Goal: Task Accomplishment & Management: Use online tool/utility

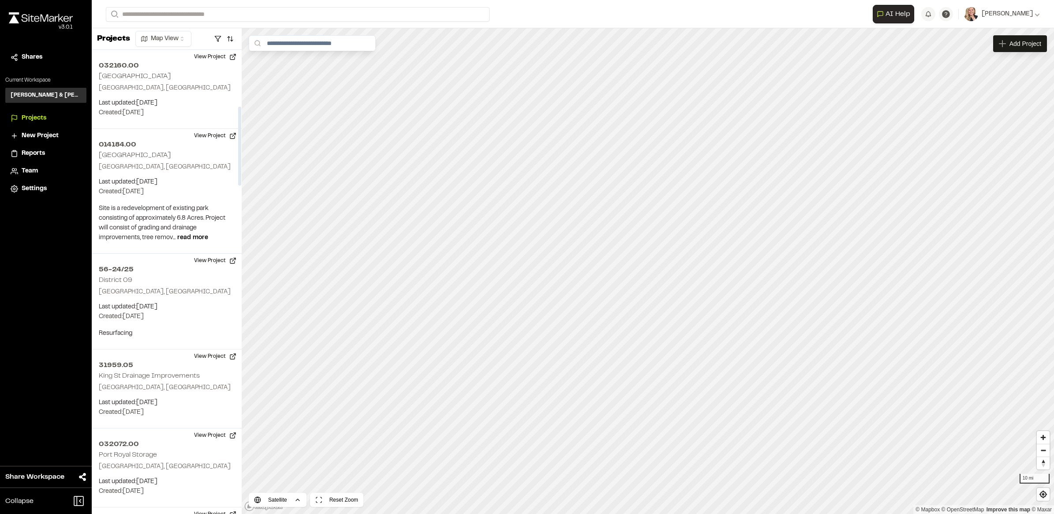
scroll to position [331, 0]
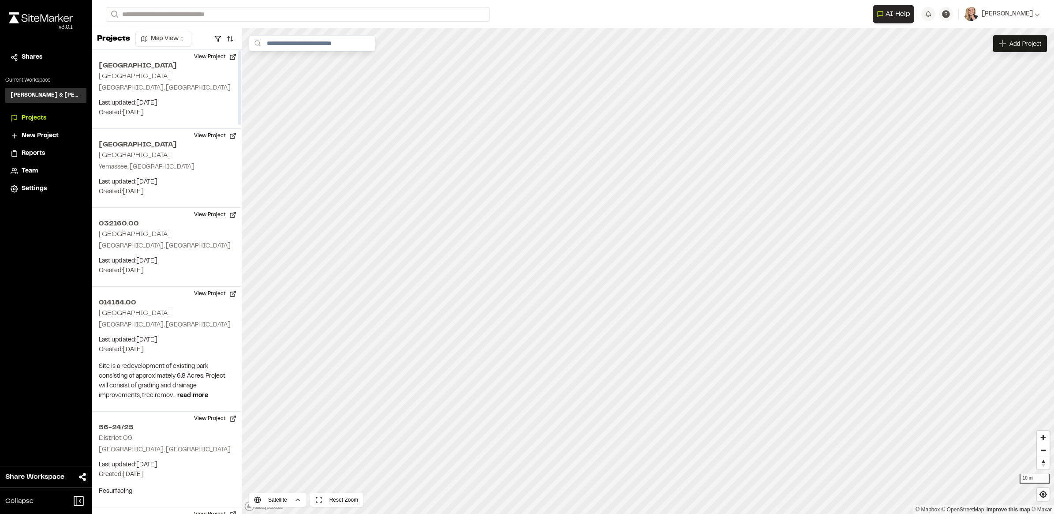
click at [62, 281] on div "Close sidebar v 3.0.1 Shares Current Workspace Davis & Floyd Inc. D& Projects N…" at bounding box center [46, 257] width 92 height 514
click at [62, 394] on div "Close sidebar v 3.0.1 Shares Current Workspace Davis & Floyd Inc. D& Projects N…" at bounding box center [46, 257] width 92 height 514
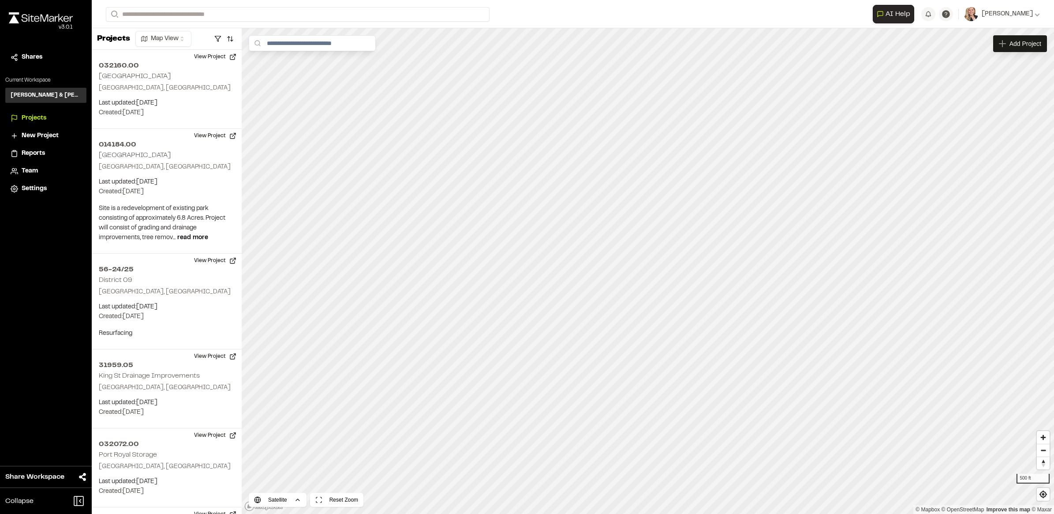
scroll to position [1687, 0]
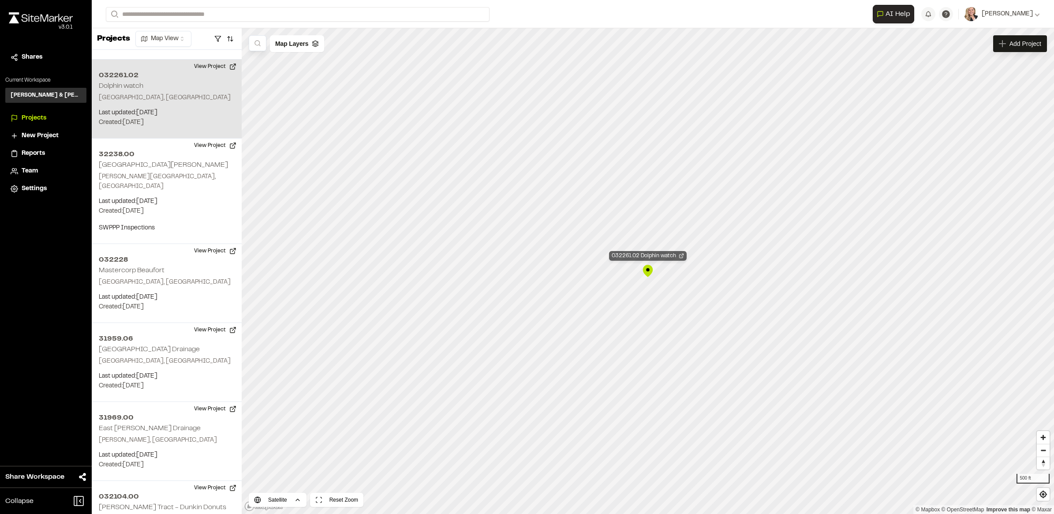
click at [682, 257] on icon "Map marker" at bounding box center [681, 255] width 5 height 5
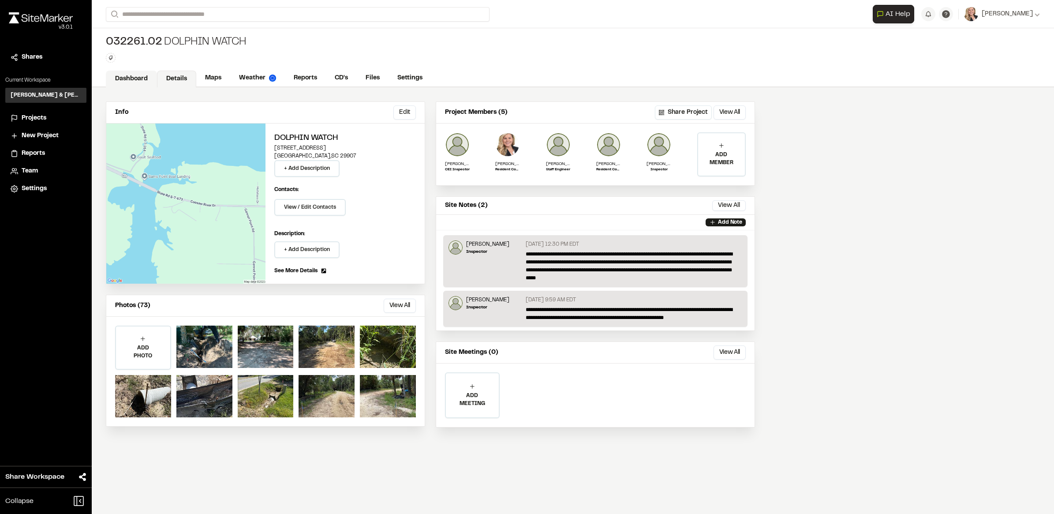
click at [132, 82] on link "Dashboard" at bounding box center [131, 79] width 51 height 17
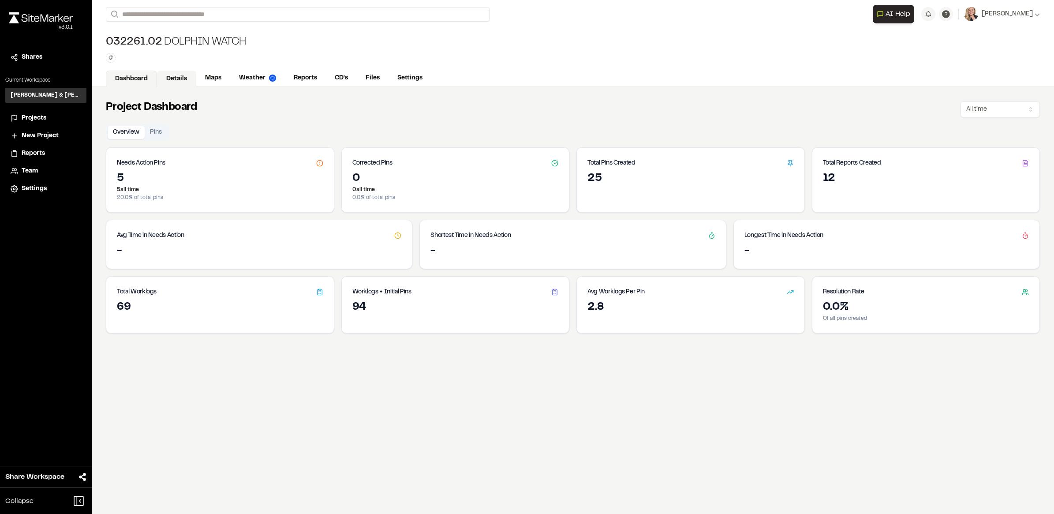
click at [175, 79] on link "Details" at bounding box center [176, 79] width 39 height 17
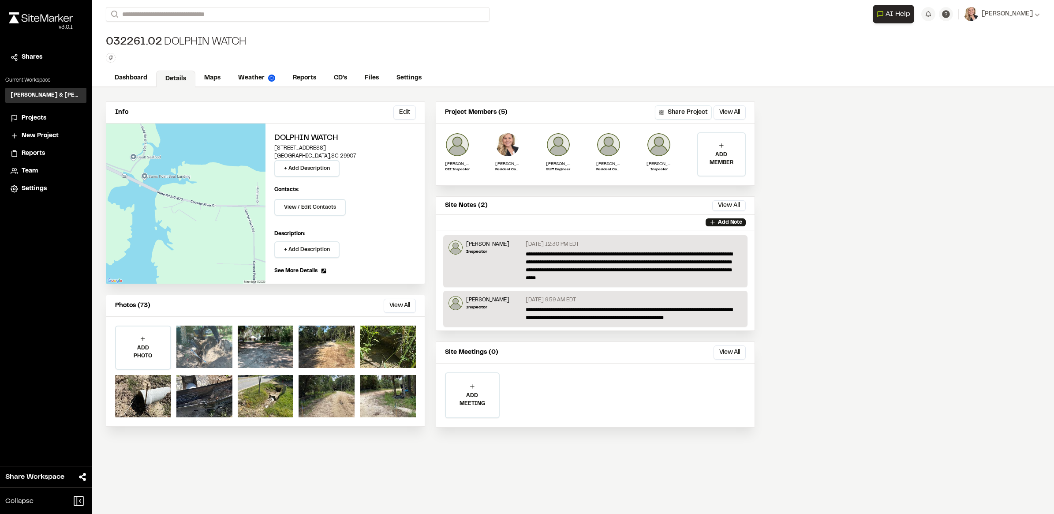
click at [210, 341] on div at bounding box center [204, 347] width 56 height 42
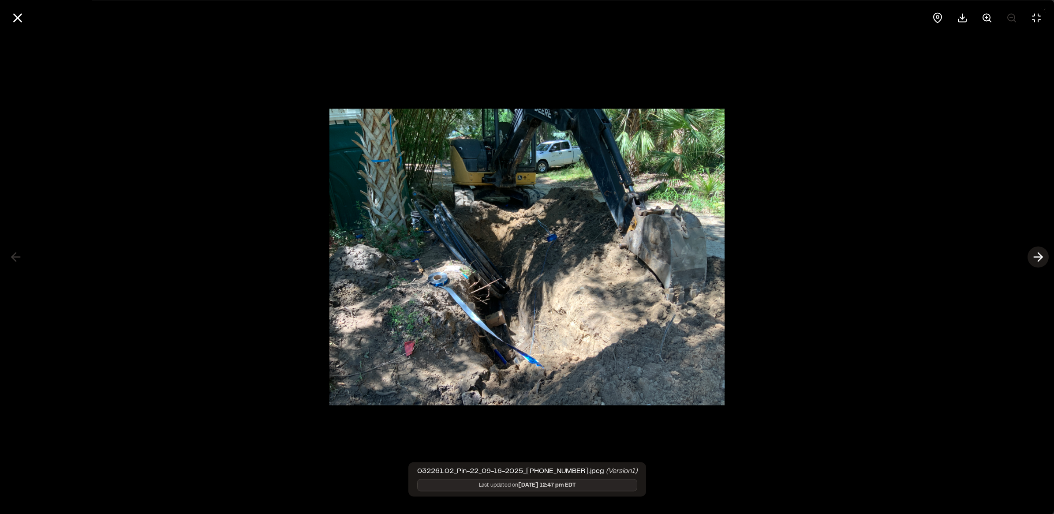
click at [1029, 258] on button at bounding box center [1038, 257] width 21 height 21
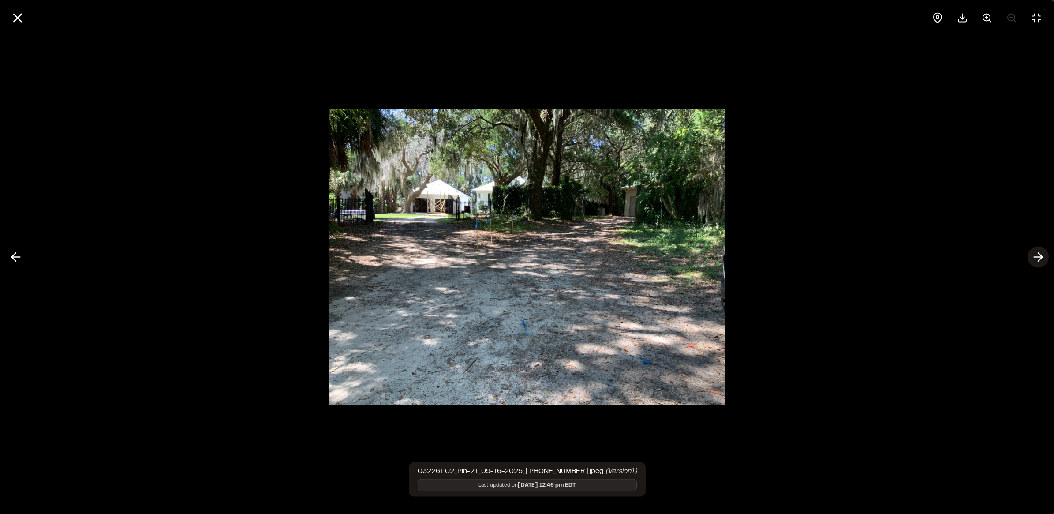
click at [1028, 259] on button at bounding box center [1038, 257] width 21 height 21
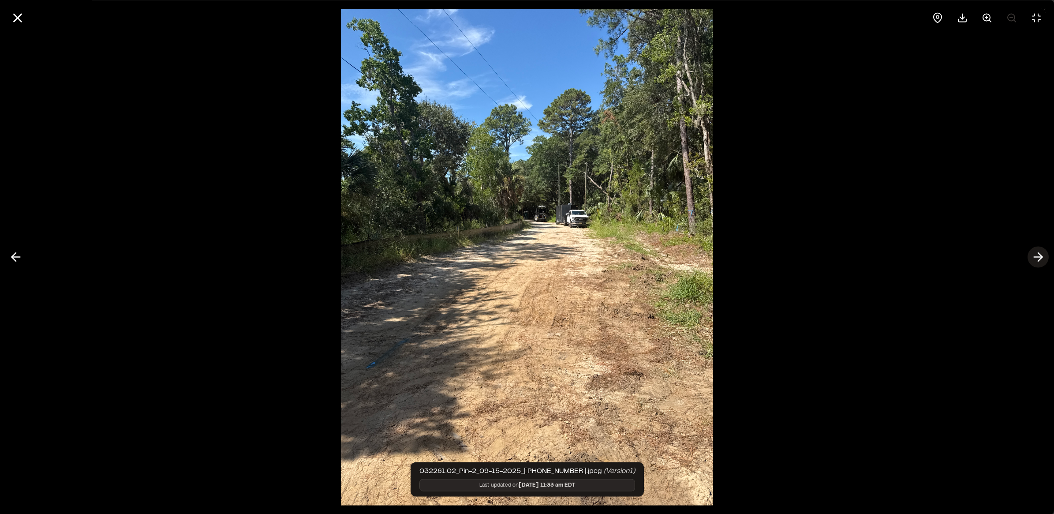
click at [1035, 261] on icon at bounding box center [1038, 257] width 14 height 15
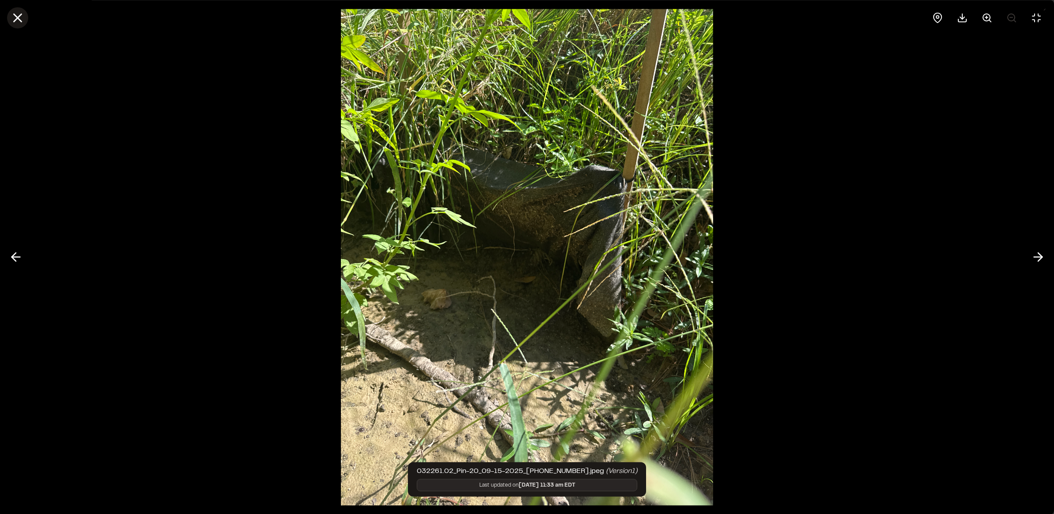
click at [15, 22] on icon at bounding box center [17, 17] width 15 height 15
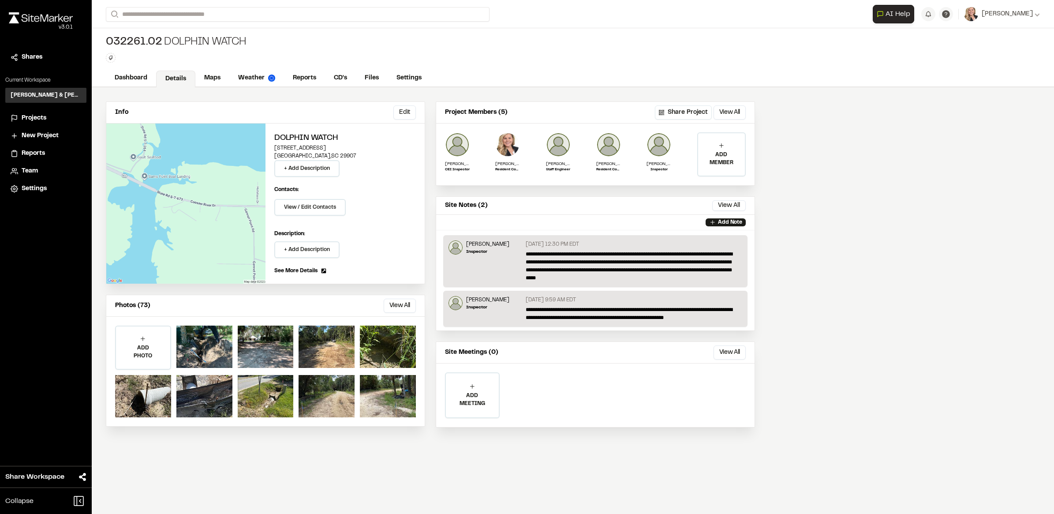
click at [38, 117] on span "Projects" at bounding box center [34, 118] width 25 height 10
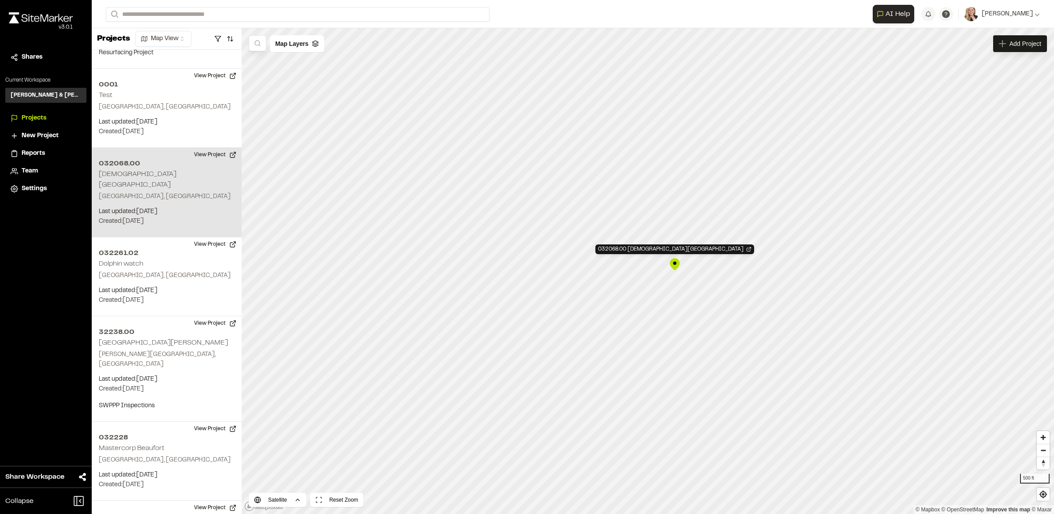
scroll to position [1766, 0]
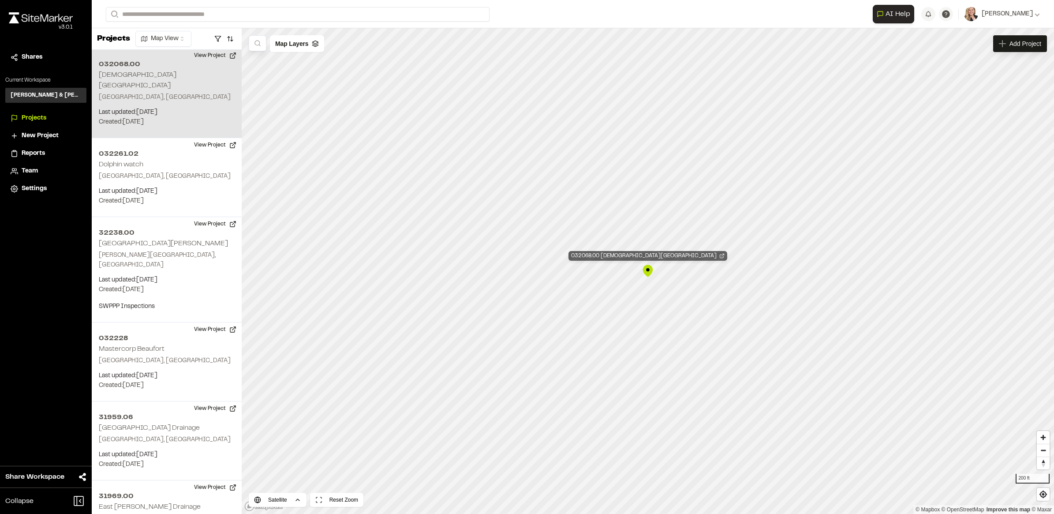
click at [719, 255] on icon "Map marker" at bounding box center [721, 255] width 5 height 5
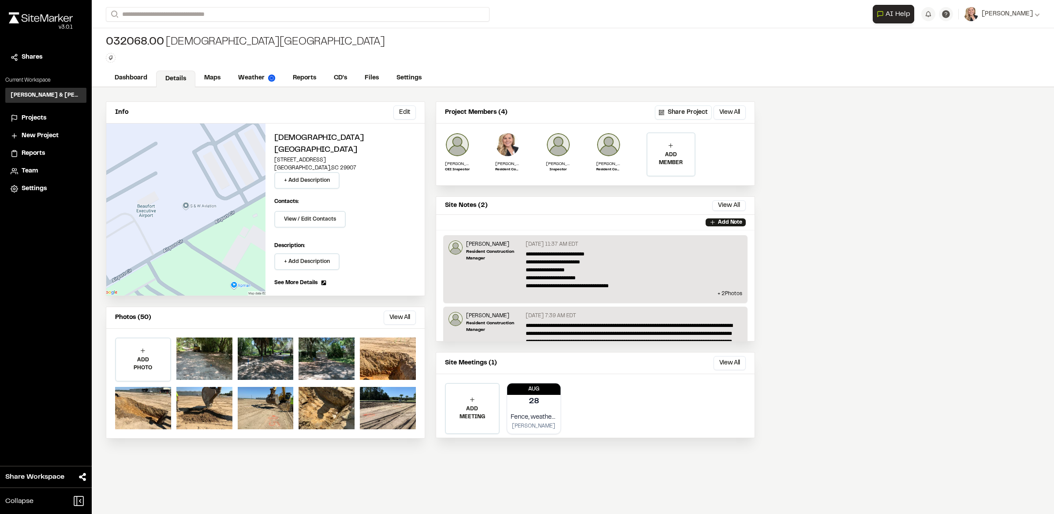
click at [849, 275] on div "Info Edit Edit Lady's Island Airport 39 Airport Circle Beaufort , SC 29907 + Ad…" at bounding box center [573, 300] width 962 height 427
click at [137, 79] on link "Dashboard" at bounding box center [131, 79] width 51 height 17
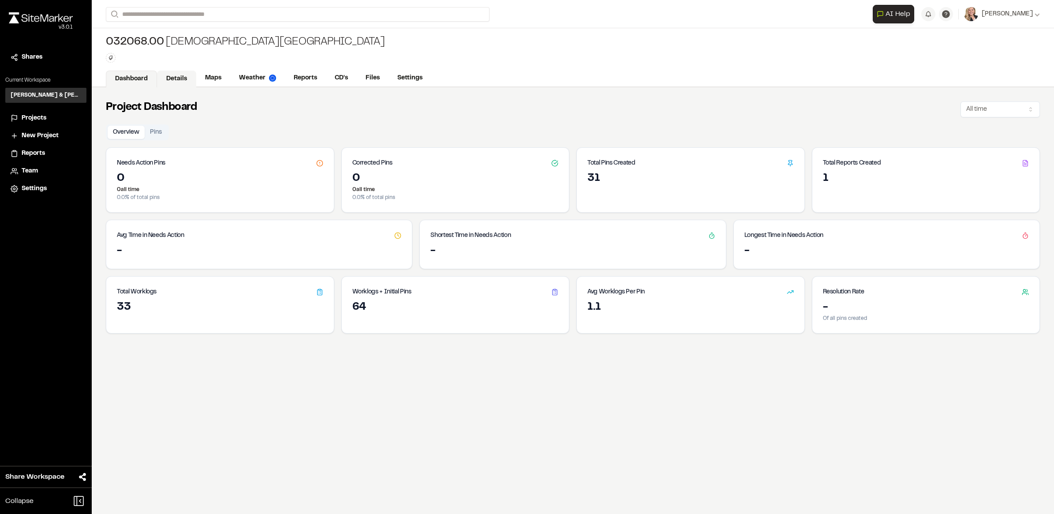
click at [185, 79] on link "Details" at bounding box center [176, 79] width 39 height 17
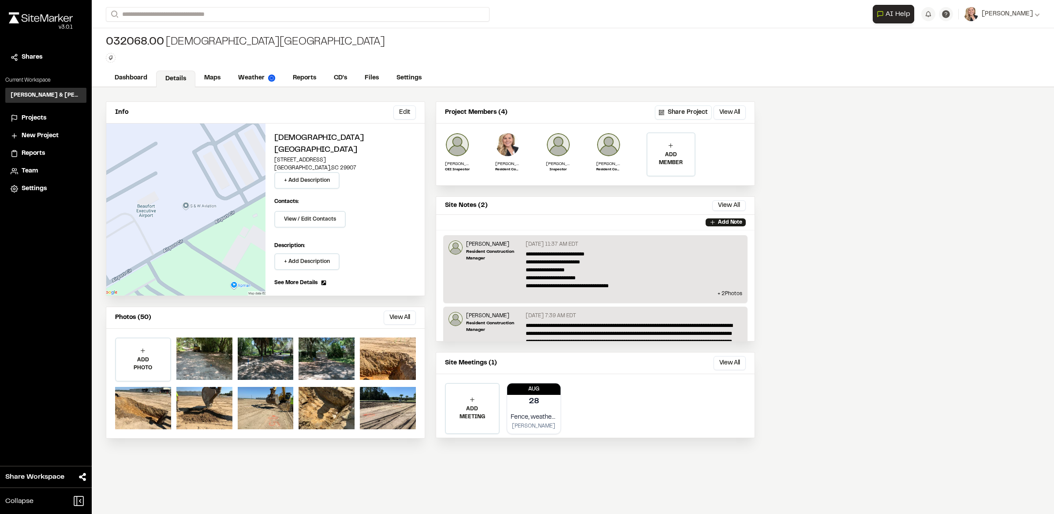
drag, startPoint x: 805, startPoint y: 208, endPoint x: 771, endPoint y: 211, distance: 34.5
click at [805, 208] on div "Info Edit Edit Lady's Island Airport 39 Airport Circle Beaufort , SC 29907 + Ad…" at bounding box center [573, 300] width 962 height 427
click at [37, 116] on span "Projects" at bounding box center [34, 118] width 25 height 10
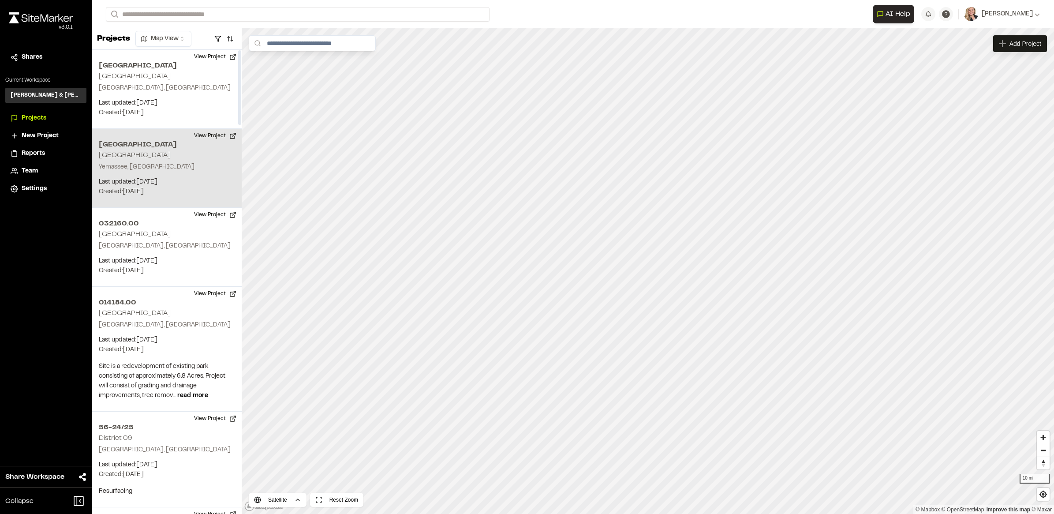
click at [198, 186] on p "Last updated: Sep 16, 2025" at bounding box center [167, 182] width 136 height 10
click at [691, 254] on icon "Map marker" at bounding box center [693, 256] width 5 height 5
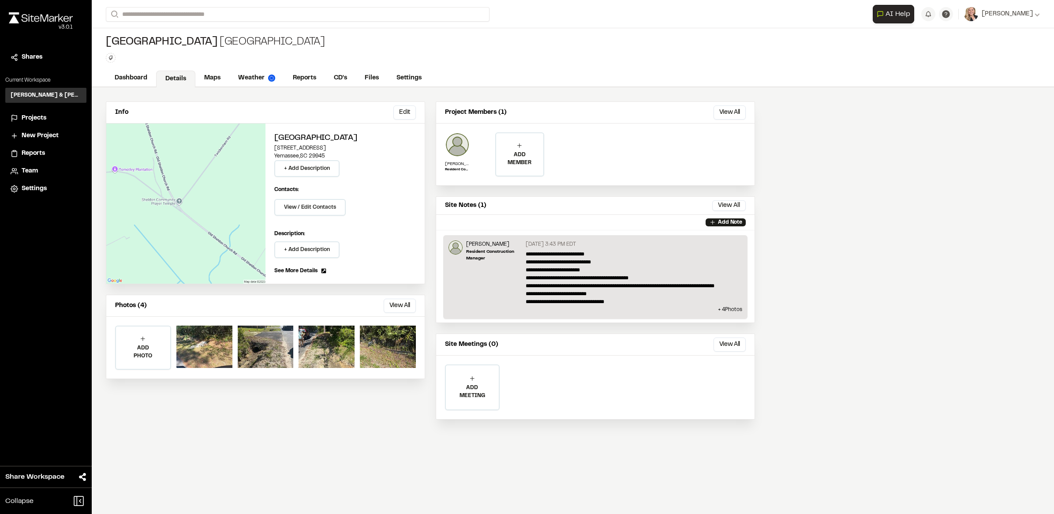
click at [727, 305] on p "**********" at bounding box center [634, 278] width 217 height 56
click at [730, 204] on button "View All" at bounding box center [729, 205] width 34 height 11
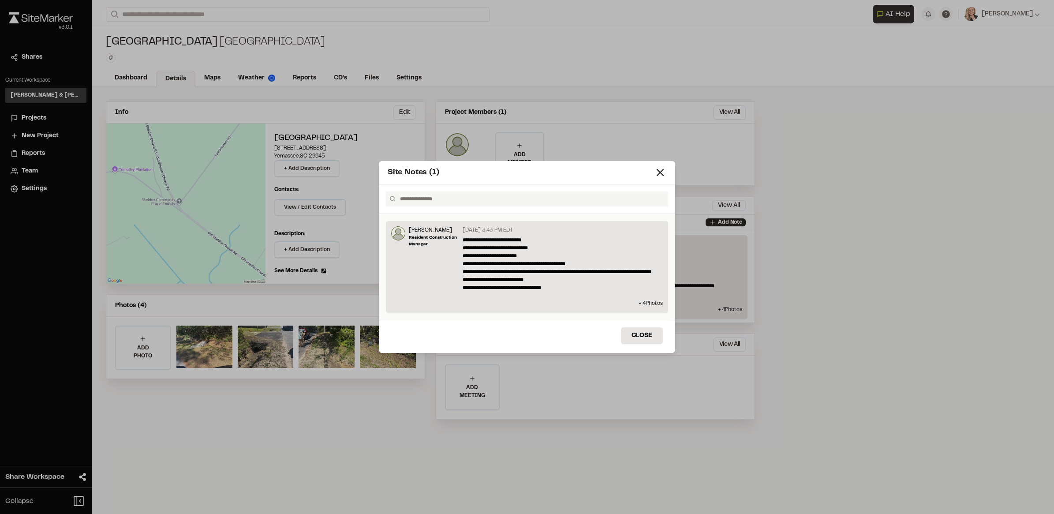
click at [549, 294] on p "**********" at bounding box center [560, 268] width 194 height 64
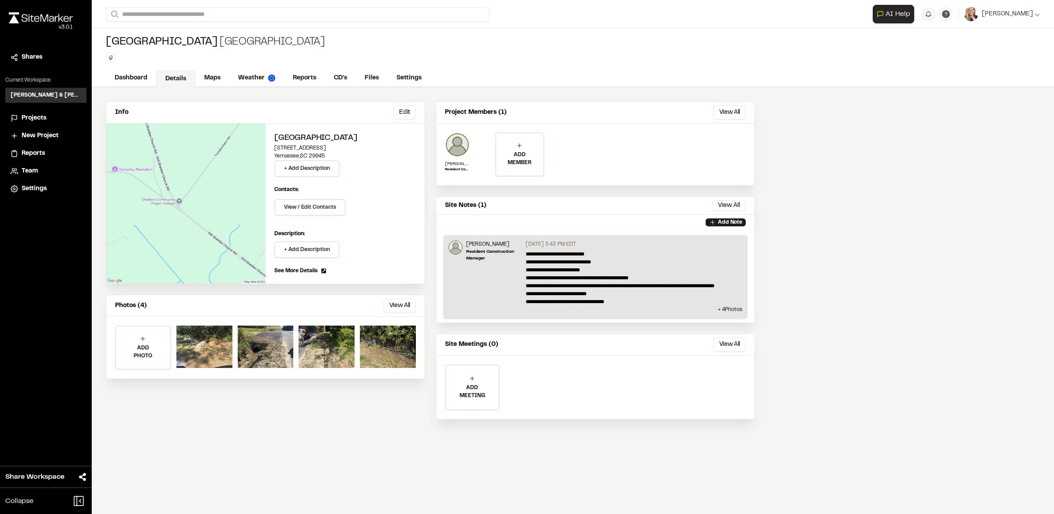
click at [524, 462] on div "Site Notes (1) Load More Close" at bounding box center [527, 264] width 1054 height 514
click at [225, 352] on div at bounding box center [204, 347] width 56 height 42
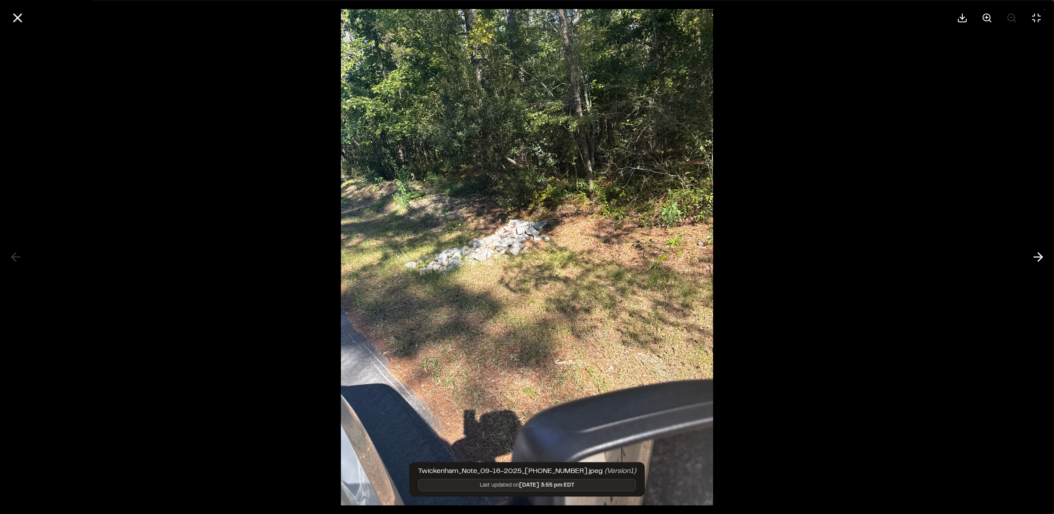
click at [300, 290] on div at bounding box center [527, 257] width 1054 height 514
click at [1037, 254] on icon at bounding box center [1038, 257] width 14 height 15
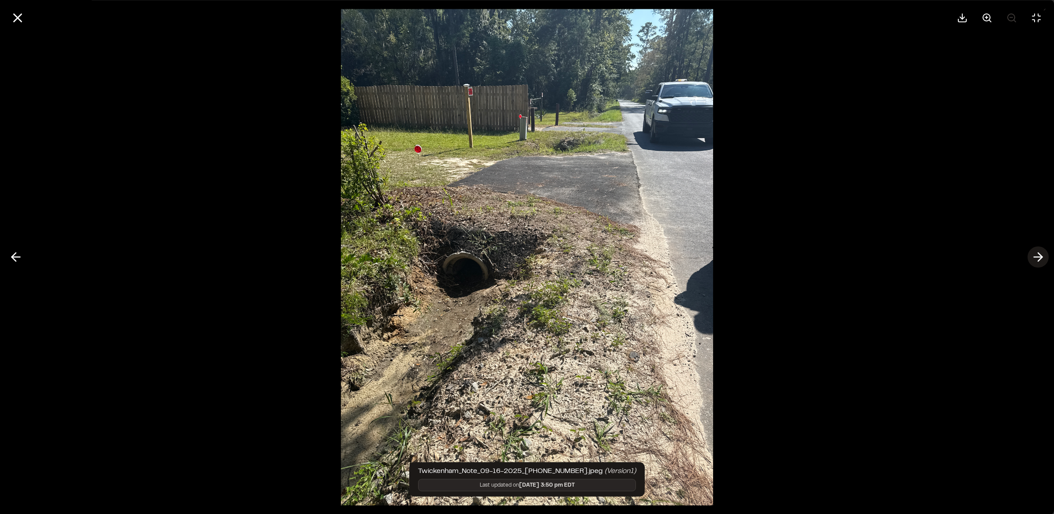
click at [1037, 254] on icon at bounding box center [1038, 257] width 14 height 15
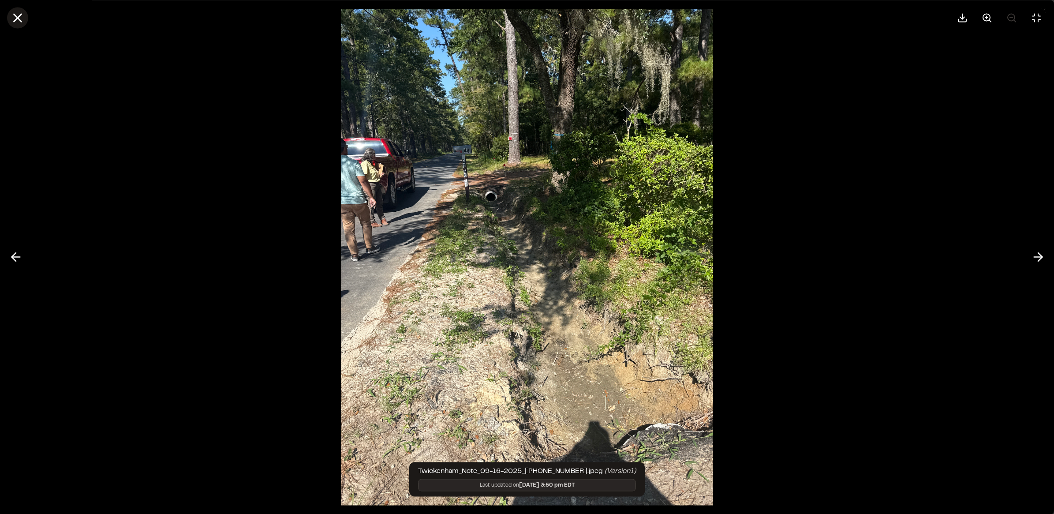
click at [17, 16] on icon at bounding box center [17, 17] width 15 height 15
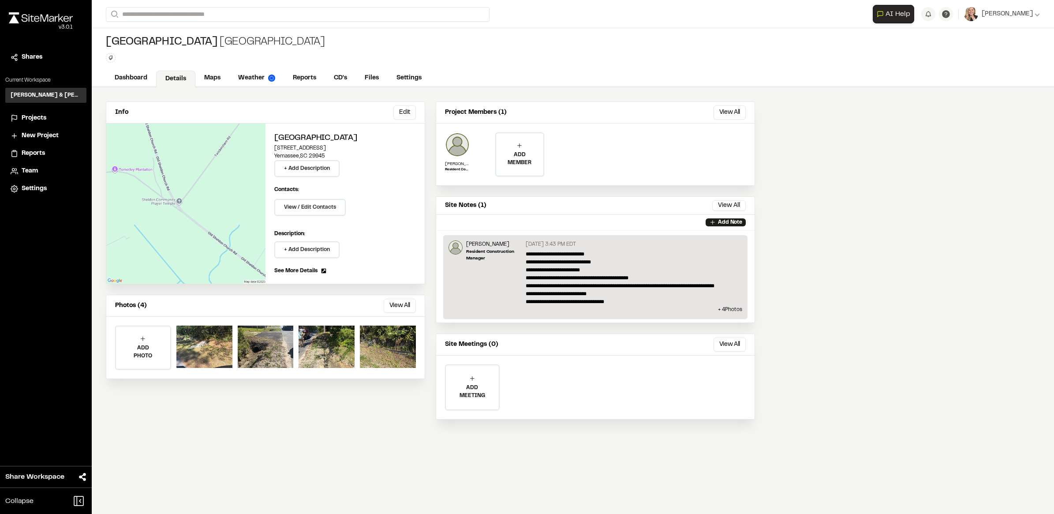
click at [22, 118] on span "Projects" at bounding box center [34, 118] width 25 height 10
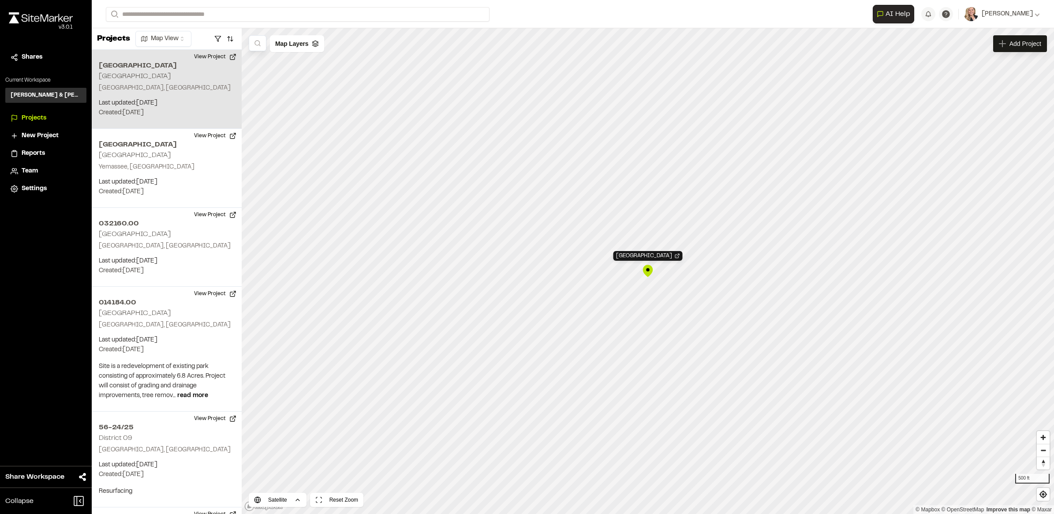
click at [647, 272] on div "Northview Drive Northview" at bounding box center [647, 270] width 13 height 13
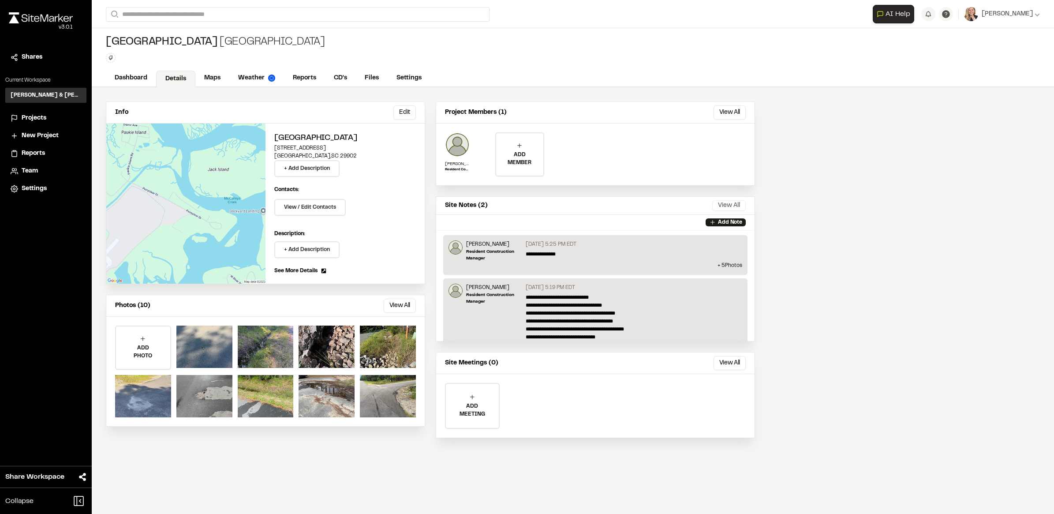
click at [735, 208] on button "View All" at bounding box center [729, 205] width 34 height 11
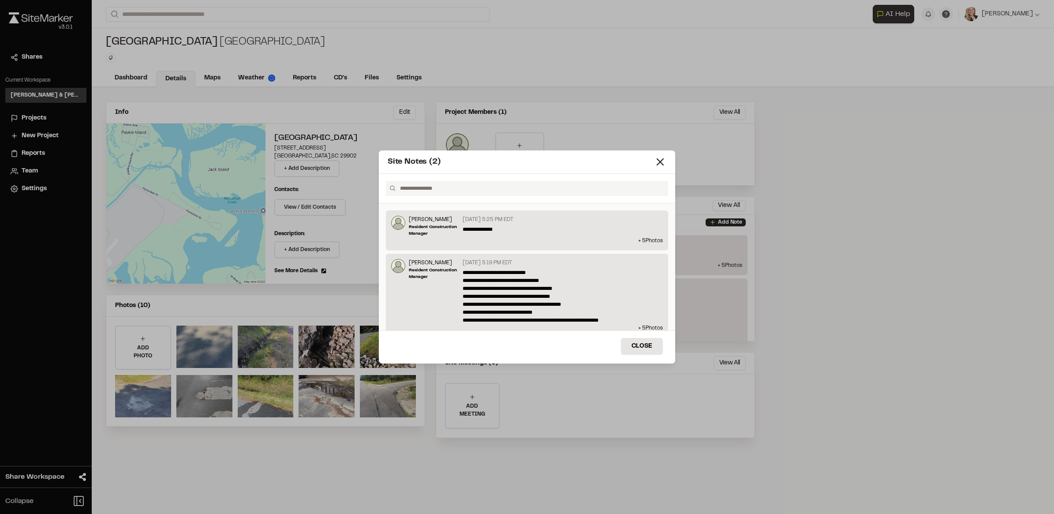
click at [554, 234] on div "**********" at bounding box center [561, 226] width 204 height 21
click at [730, 278] on div "**********" at bounding box center [527, 257] width 1054 height 514
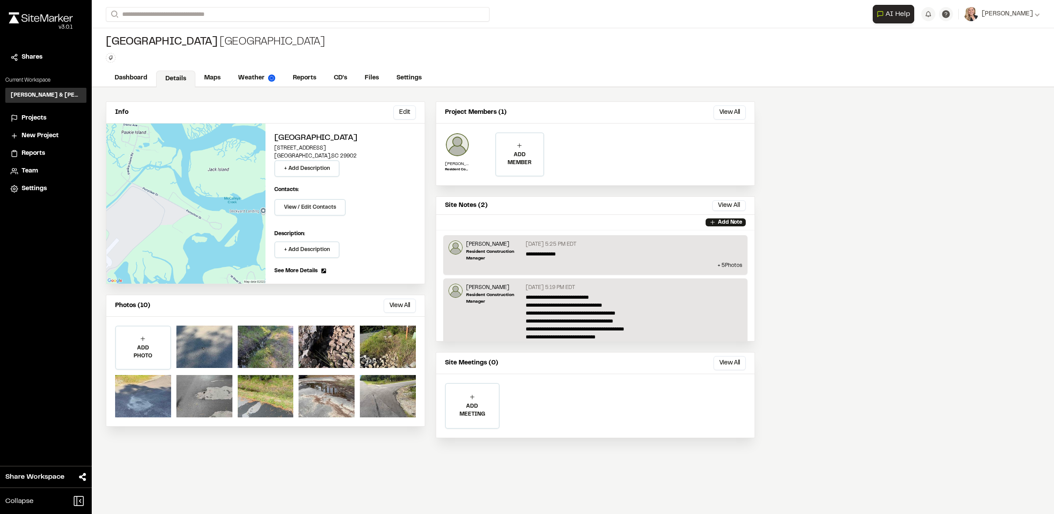
click at [665, 332] on p "**********" at bounding box center [631, 321] width 210 height 56
click at [706, 268] on p "+ 5 Photo s" at bounding box center [596, 266] width 294 height 8
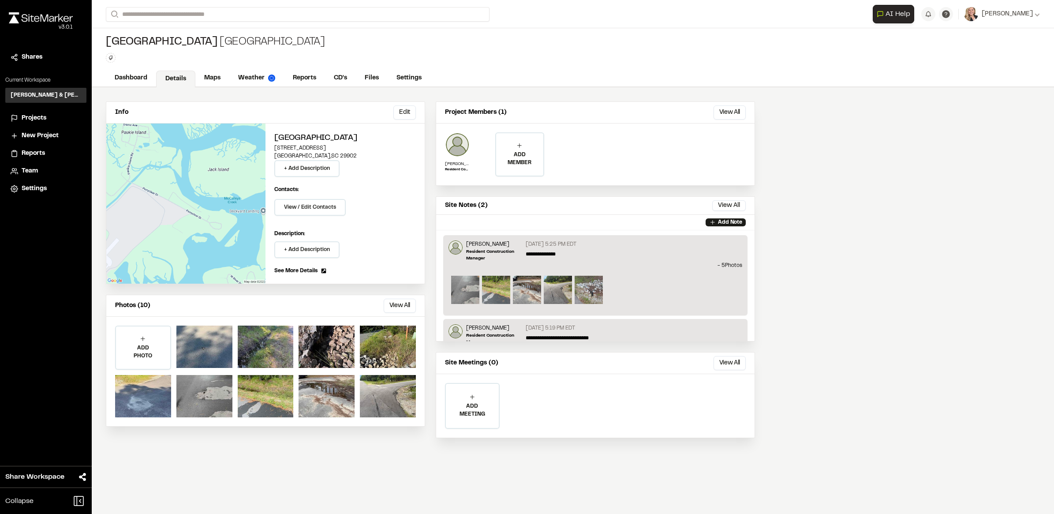
click at [699, 341] on div "**********" at bounding box center [595, 268] width 319 height 145
click at [729, 205] on button "View All" at bounding box center [729, 205] width 34 height 11
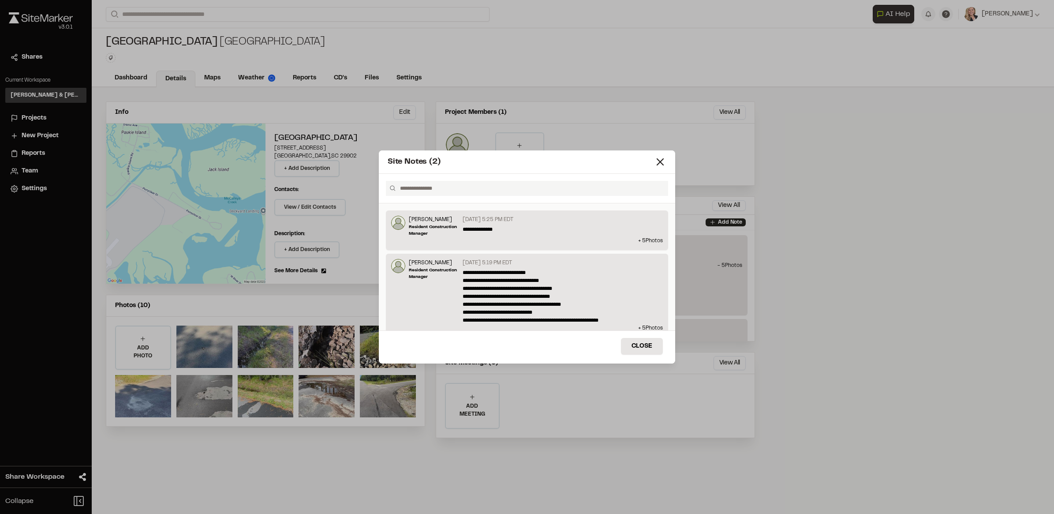
click at [648, 304] on p "**********" at bounding box center [560, 297] width 194 height 56
click at [655, 160] on icon at bounding box center [660, 162] width 12 height 12
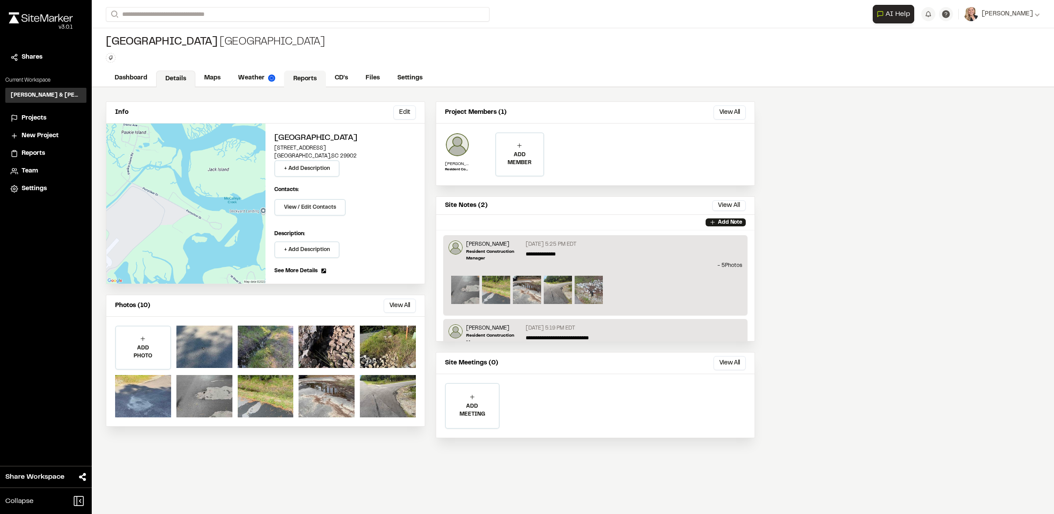
click at [297, 71] on link "Reports" at bounding box center [305, 79] width 42 height 17
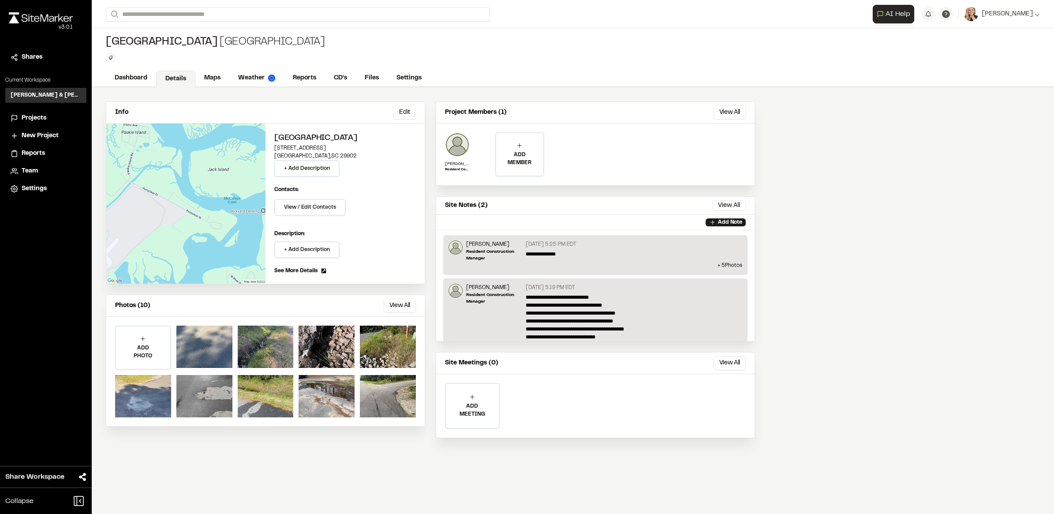
click at [861, 153] on div "Info Edit Edit Northview 2712 Bull Street Beaufort , SC 29902 + Add Description…" at bounding box center [573, 300] width 962 height 427
click at [808, 178] on div "Info Edit Edit Northview 2712 Bull Street Beaufort , SC 29902 + Add Description…" at bounding box center [573, 300] width 962 height 427
click at [839, 187] on div "Info Edit Edit Northview 2712 Bull Street Beaufort , SC 29902 + Add Description…" at bounding box center [573, 300] width 962 height 427
click at [727, 208] on button "View All" at bounding box center [729, 205] width 34 height 11
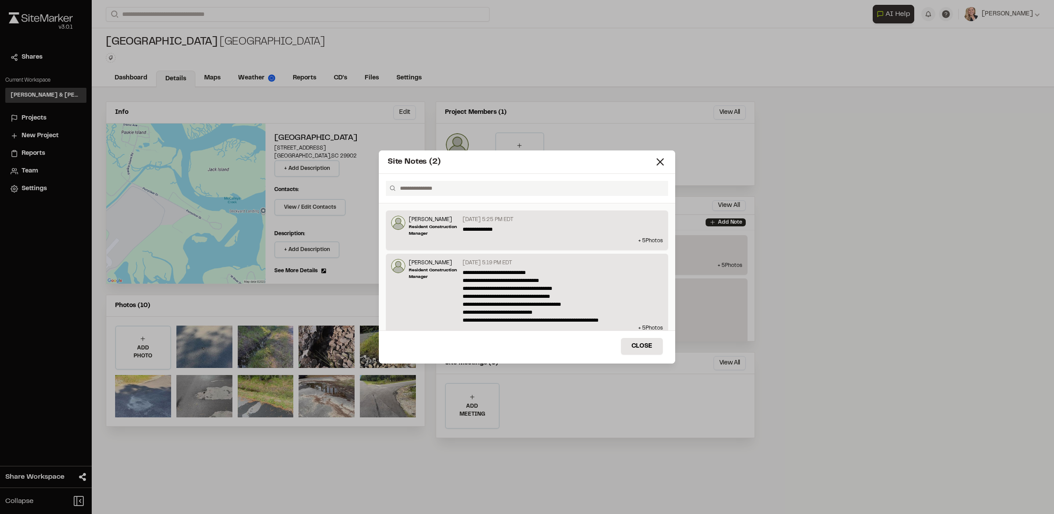
click at [583, 228] on p "**********" at bounding box center [560, 229] width 194 height 8
click at [463, 224] on div "September 16, 2025 5:25 PM EDT" at bounding box center [563, 221] width 200 height 10
click at [463, 223] on p "September 16, 2025 5:25 PM EDT" at bounding box center [488, 220] width 51 height 8
drag, startPoint x: 462, startPoint y: 223, endPoint x: 516, endPoint y: 312, distance: 104.2
click at [516, 312] on p "**********" at bounding box center [560, 297] width 194 height 56
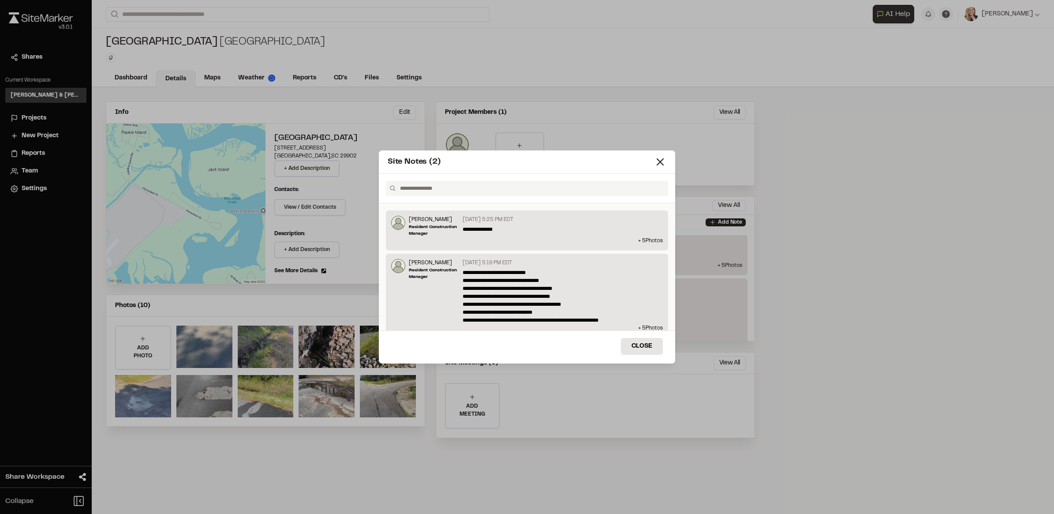
click at [633, 234] on div "**********" at bounding box center [561, 226] width 204 height 21
click at [659, 211] on div "**********" at bounding box center [527, 230] width 282 height 40
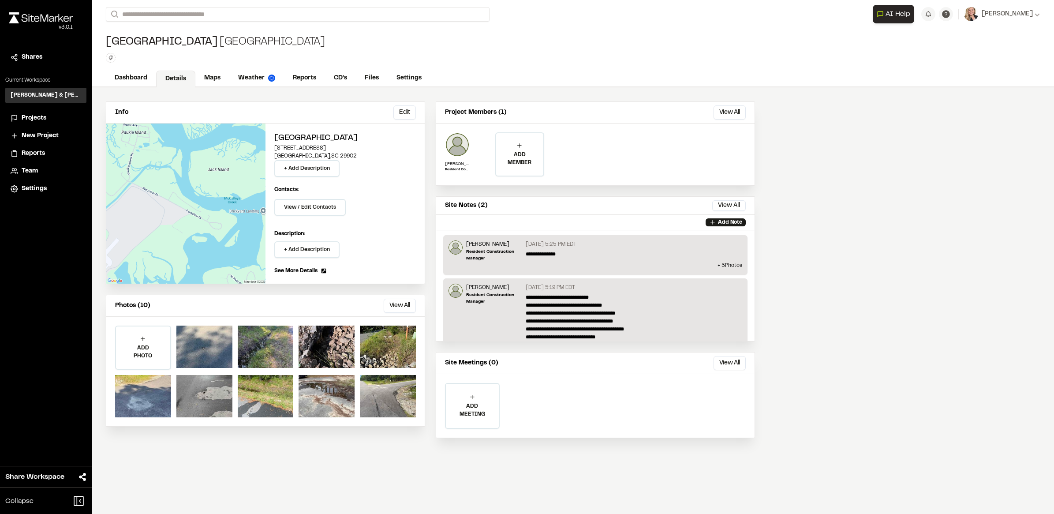
click at [695, 237] on div "Site Notes (2) Load More Close" at bounding box center [527, 264] width 1054 height 514
click at [309, 80] on link "Reports" at bounding box center [305, 79] width 42 height 17
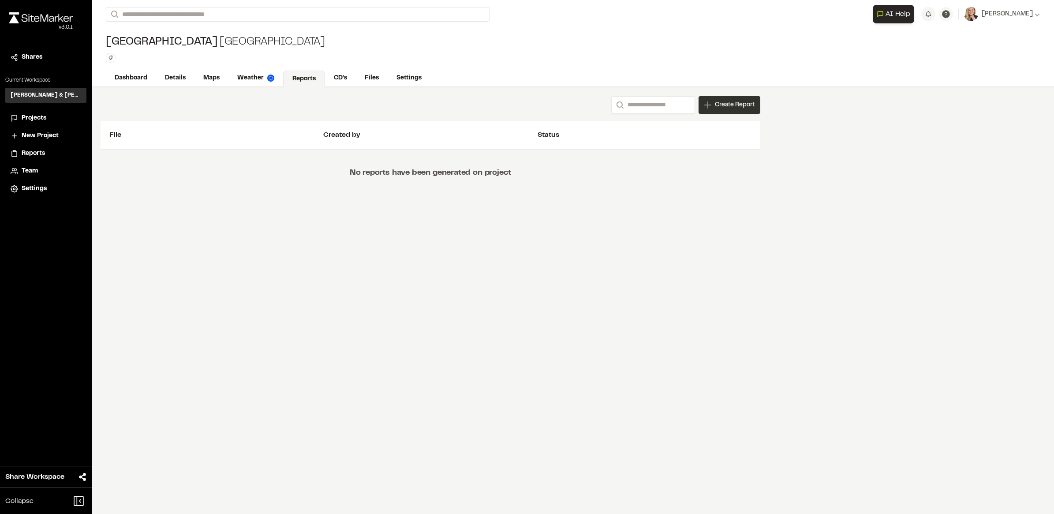
click at [722, 106] on span "Create Report" at bounding box center [735, 105] width 40 height 10
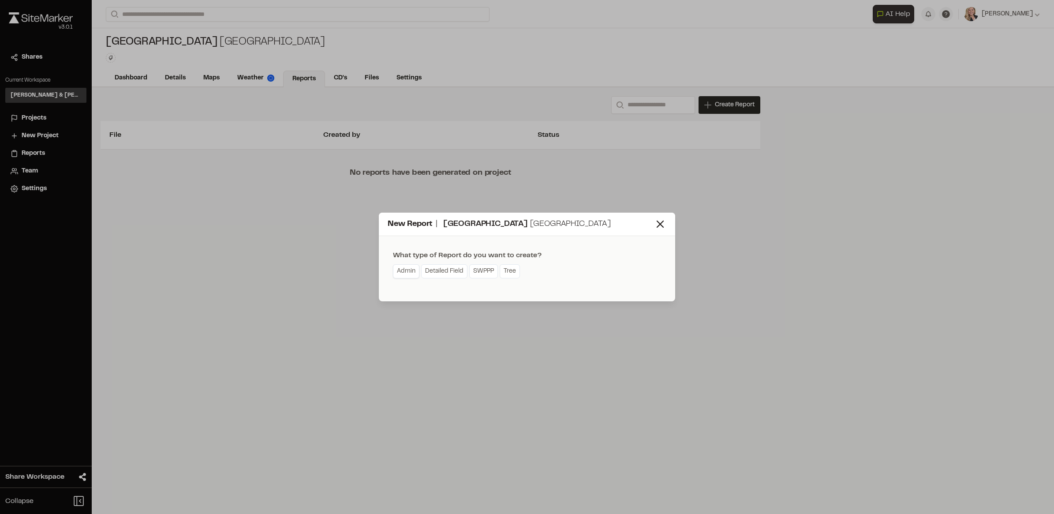
click at [407, 270] on link "Admin" at bounding box center [406, 271] width 26 height 14
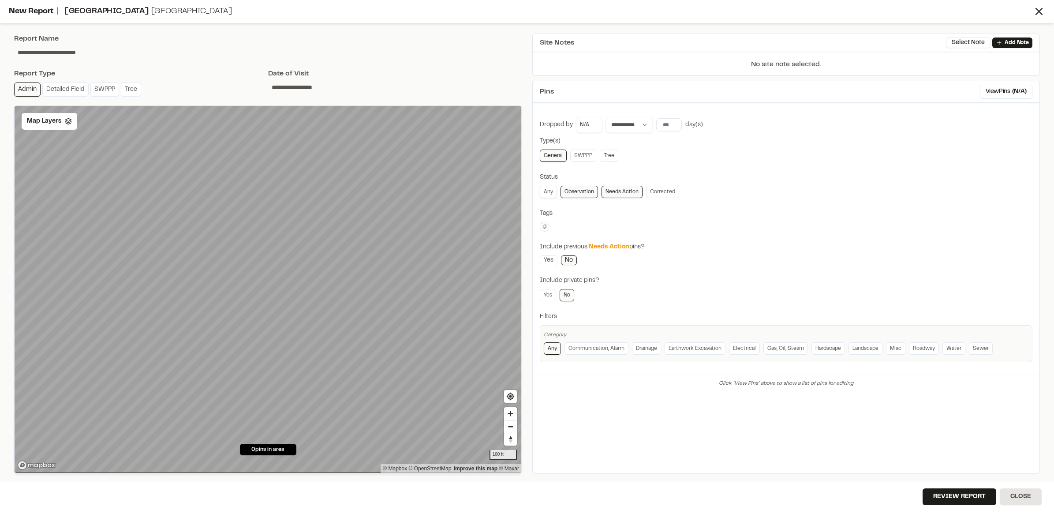
click at [550, 195] on link "Any" at bounding box center [548, 192] width 17 height 12
click at [549, 261] on link "Yes" at bounding box center [549, 260] width 18 height 10
click at [550, 261] on link "Yes" at bounding box center [549, 260] width 18 height 10
click at [543, 263] on link "Yes" at bounding box center [549, 260] width 18 height 10
click at [546, 294] on link "Yes" at bounding box center [548, 295] width 16 height 12
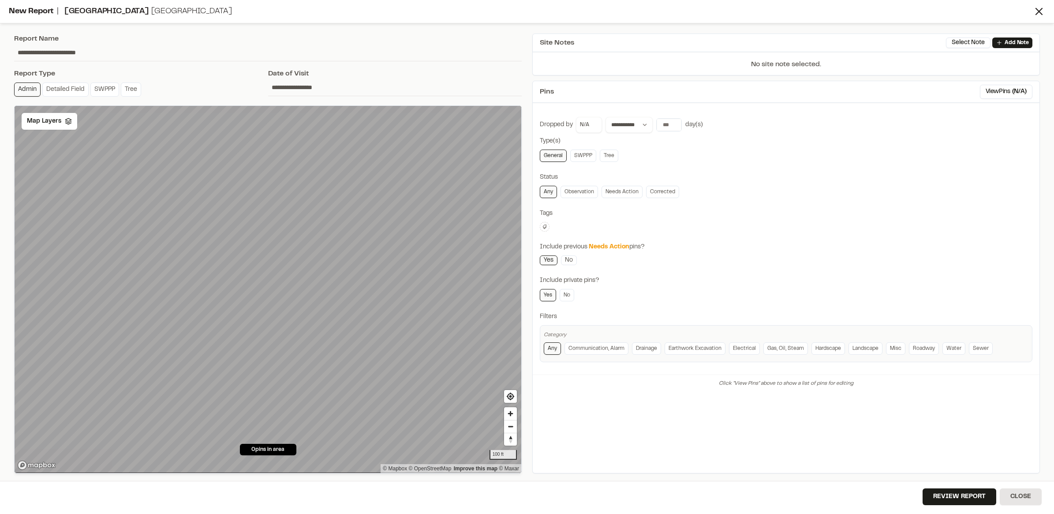
drag, startPoint x: 546, startPoint y: 294, endPoint x: 596, endPoint y: 384, distance: 103.7
click at [600, 387] on div "Click "View Pins" above to show a list of pins for editing" at bounding box center [786, 383] width 507 height 18
click at [966, 490] on button "Review Report" at bounding box center [960, 496] width 74 height 17
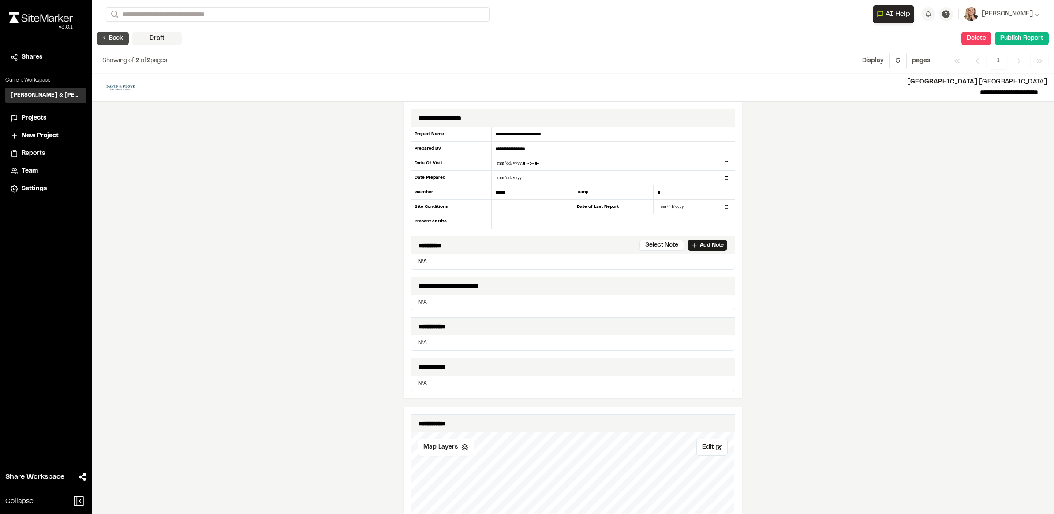
click at [121, 43] on button "← Back" at bounding box center [113, 38] width 32 height 13
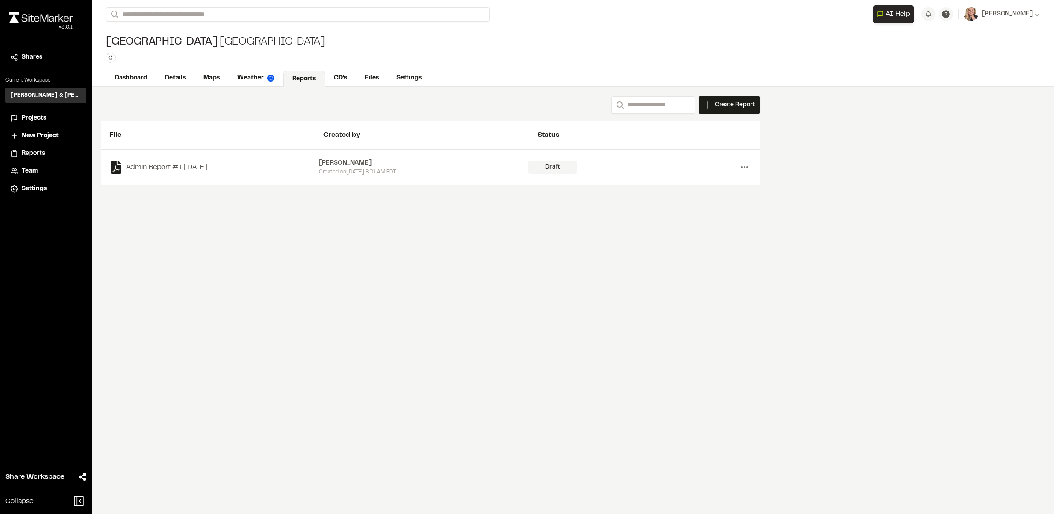
click at [748, 166] on icon at bounding box center [744, 167] width 14 height 14
click at [684, 182] on link "View" at bounding box center [712, 185] width 77 height 13
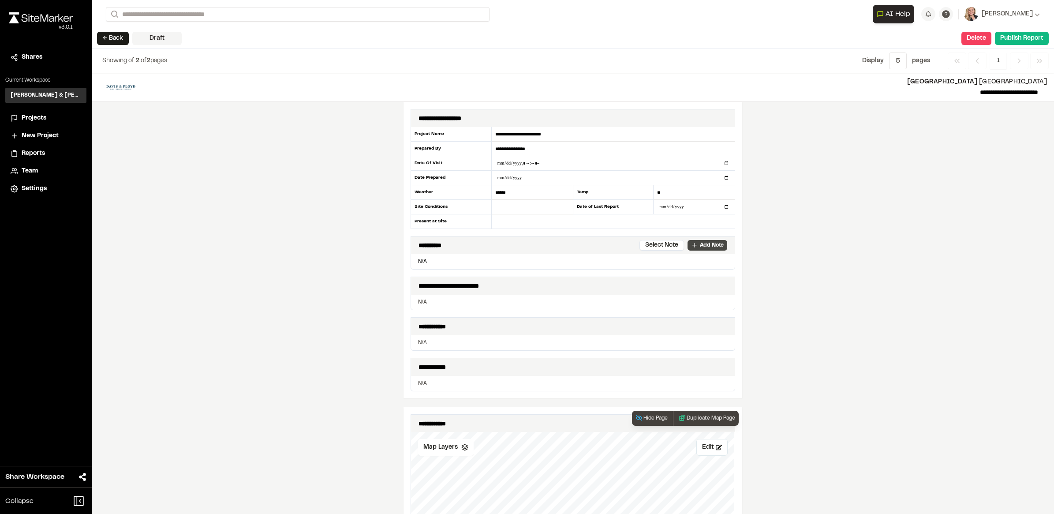
click at [706, 244] on p "Add Note" at bounding box center [712, 245] width 24 height 8
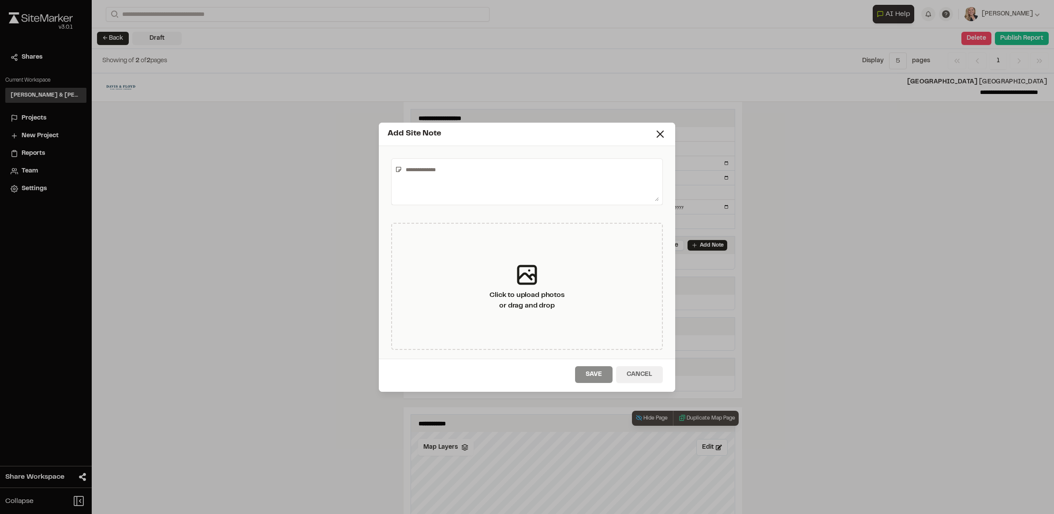
click at [651, 374] on button "Cancel" at bounding box center [639, 374] width 47 height 17
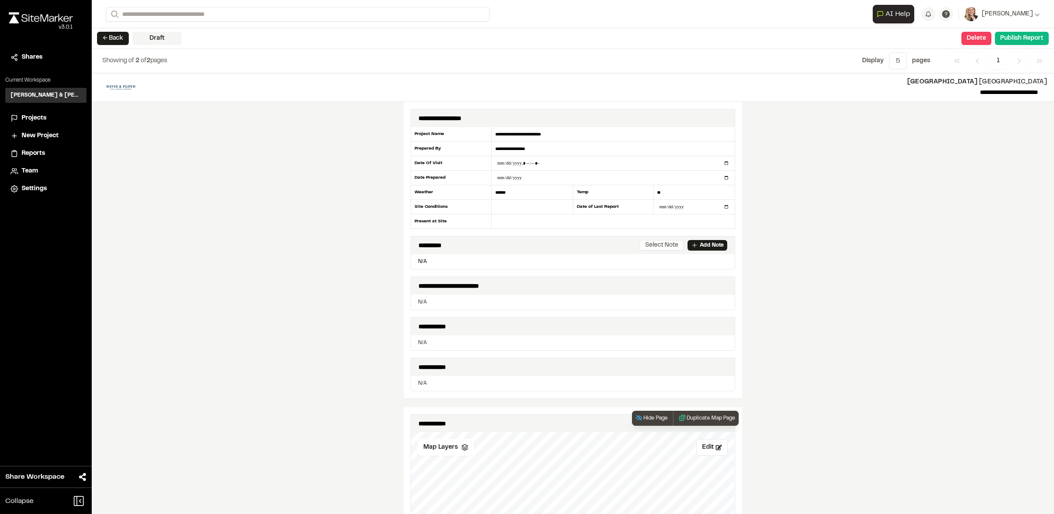
click at [664, 246] on button "Select Note" at bounding box center [662, 245] width 45 height 11
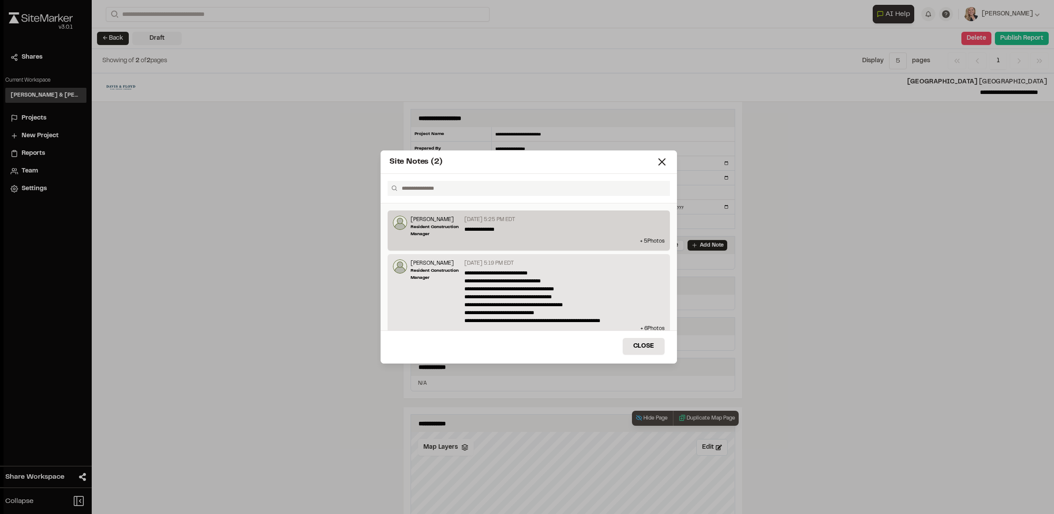
click at [535, 230] on p "**********" at bounding box center [561, 229] width 194 height 8
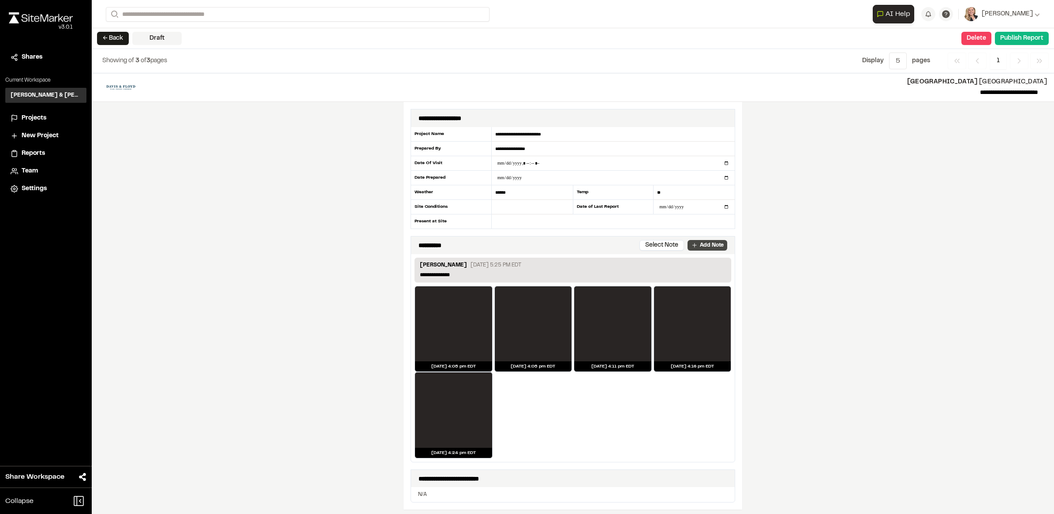
click at [713, 248] on p "Add Note" at bounding box center [712, 245] width 24 height 8
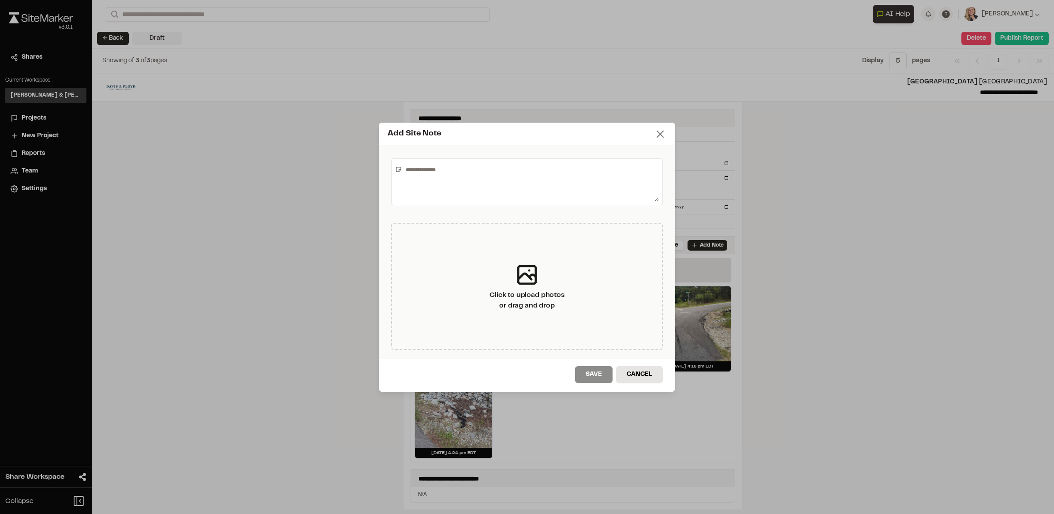
click at [664, 135] on icon at bounding box center [660, 134] width 12 height 12
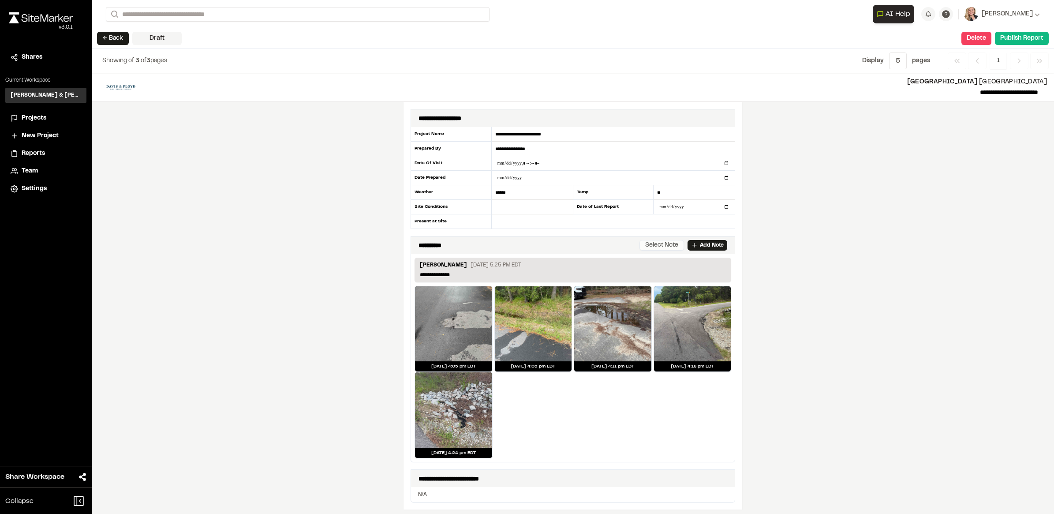
click at [667, 248] on button "Select Note" at bounding box center [662, 245] width 45 height 11
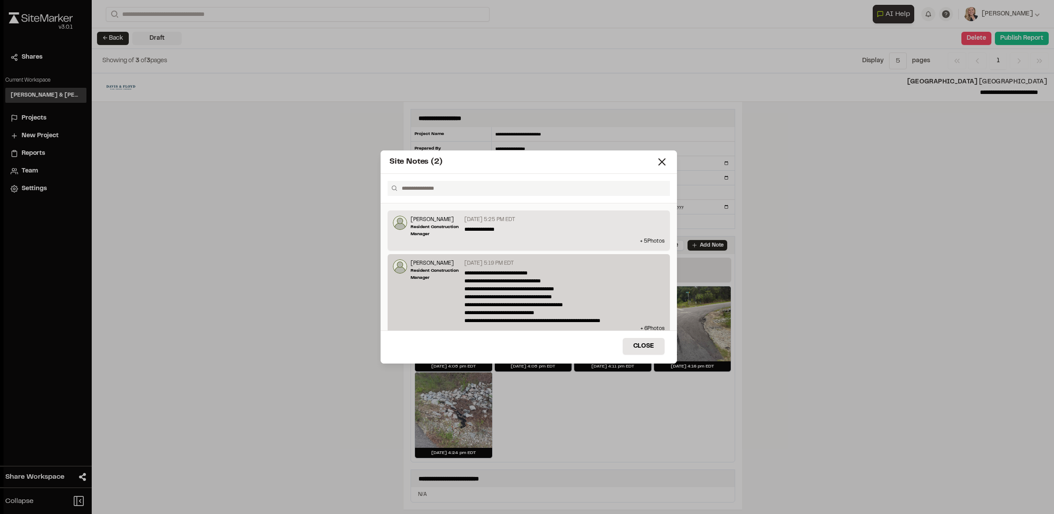
click at [613, 301] on p "**********" at bounding box center [561, 297] width 194 height 56
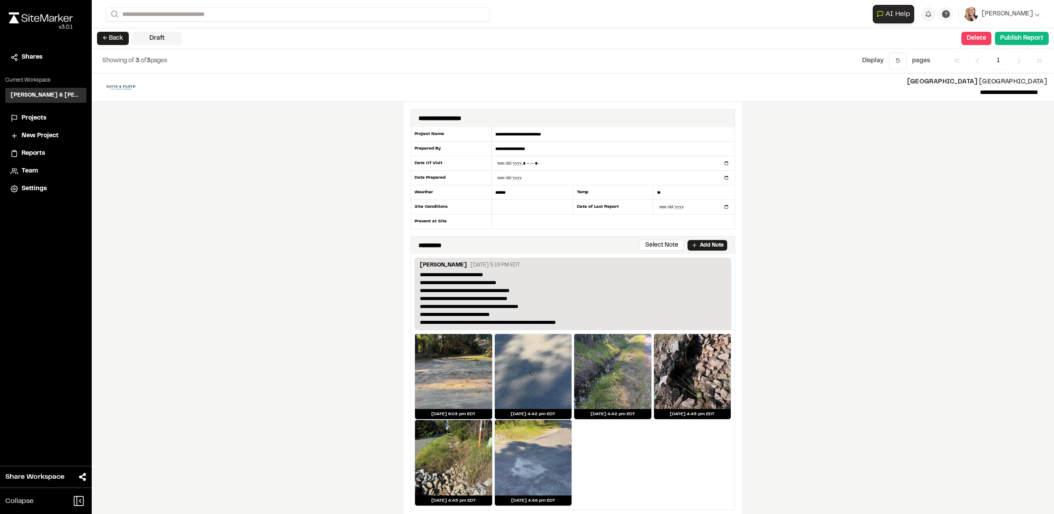
click at [798, 248] on div "**********" at bounding box center [573, 293] width 962 height 441
click at [711, 249] on p "Add Note" at bounding box center [712, 245] width 24 height 8
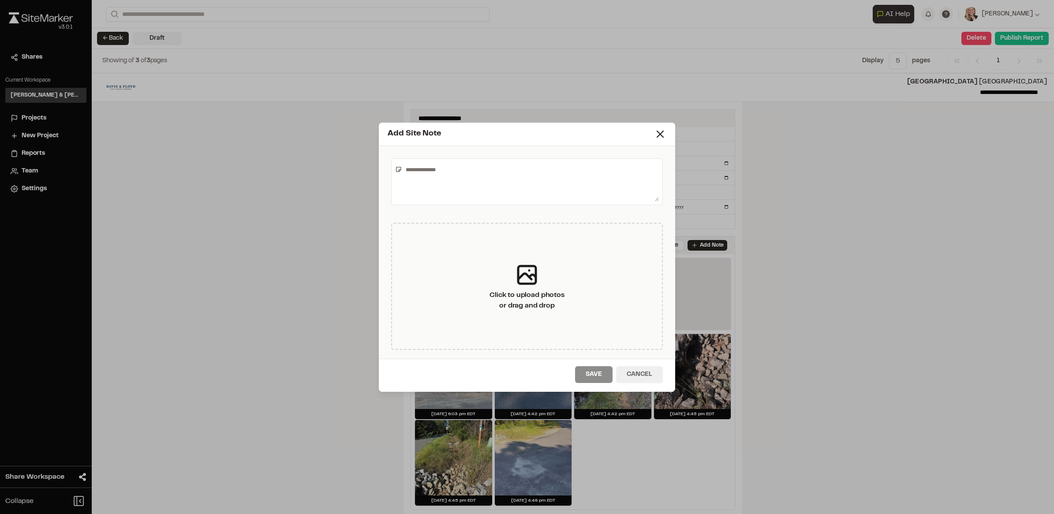
click at [654, 374] on button "Cancel" at bounding box center [639, 374] width 47 height 17
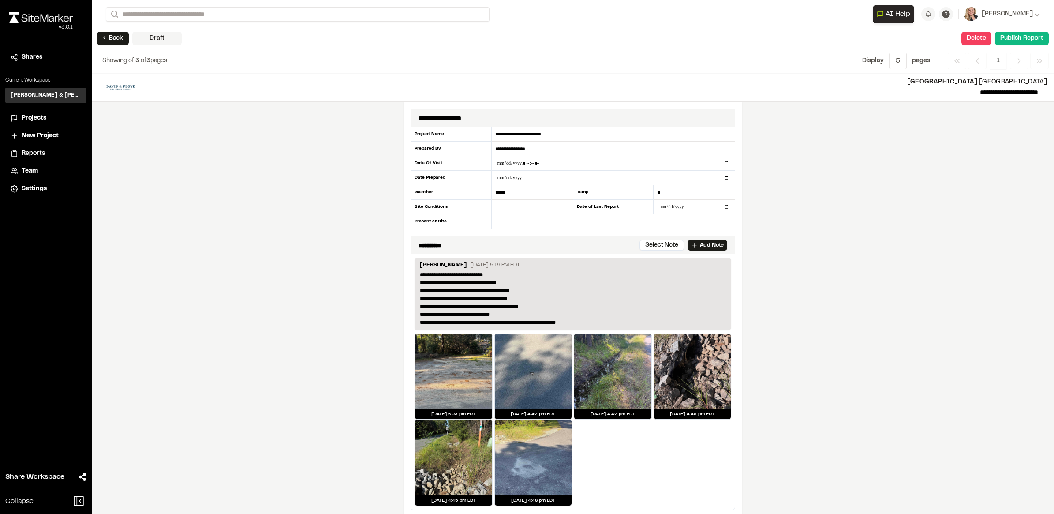
click at [817, 318] on div "**********" at bounding box center [573, 293] width 962 height 441
click at [594, 248] on textarea "**********" at bounding box center [526, 245] width 216 height 11
click at [625, 251] on textarea "**********" at bounding box center [526, 245] width 216 height 11
click at [681, 246] on div "Select Note ... Close Add Note" at bounding box center [681, 245] width 94 height 11
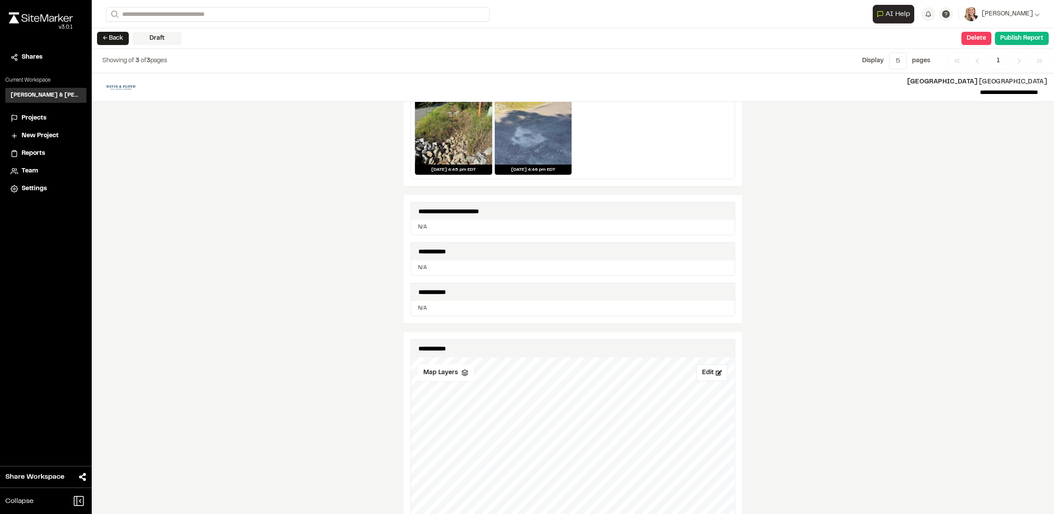
click at [811, 372] on div "**********" at bounding box center [573, 293] width 962 height 441
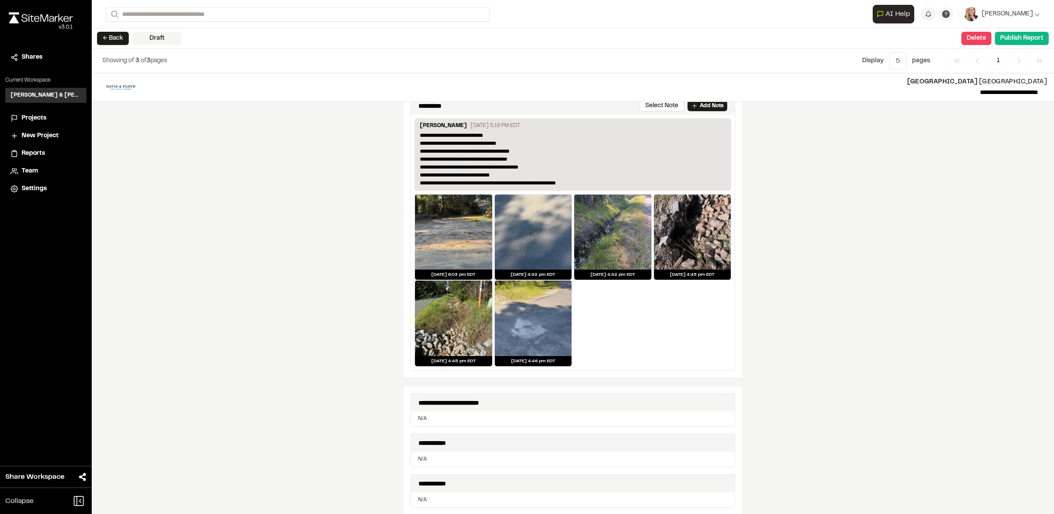
scroll to position [0, 0]
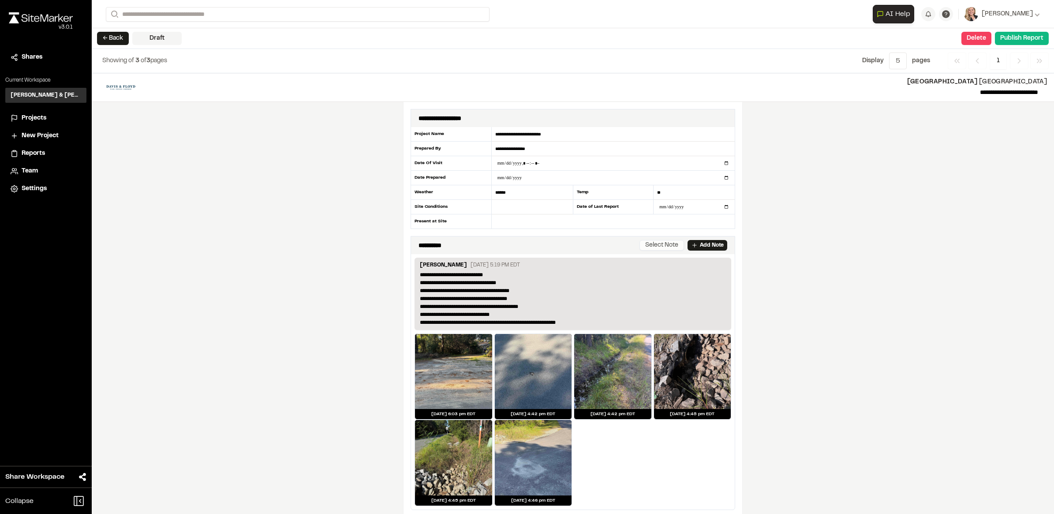
click at [660, 249] on button "Select Note" at bounding box center [662, 245] width 45 height 11
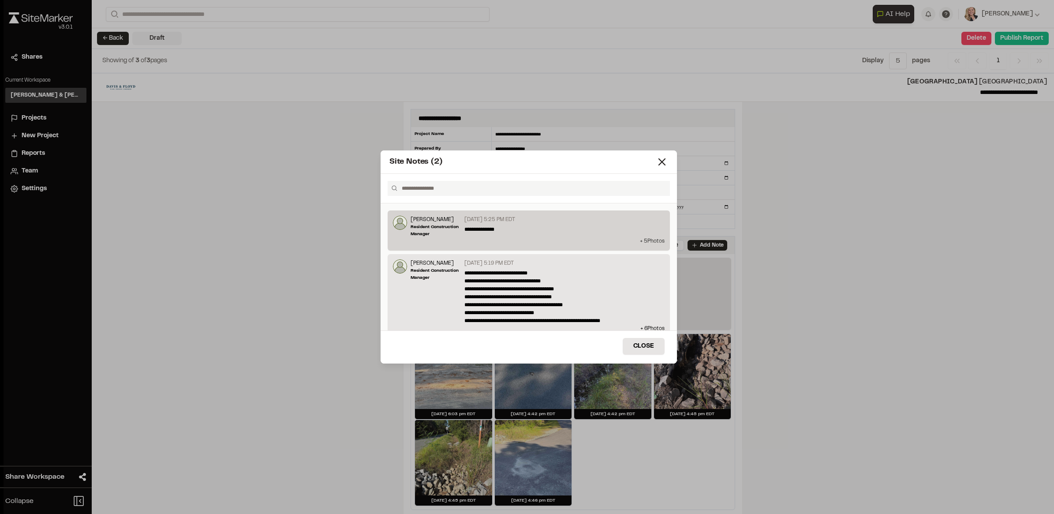
click at [610, 238] on p "+ 5 Photo s" at bounding box center [529, 241] width 272 height 8
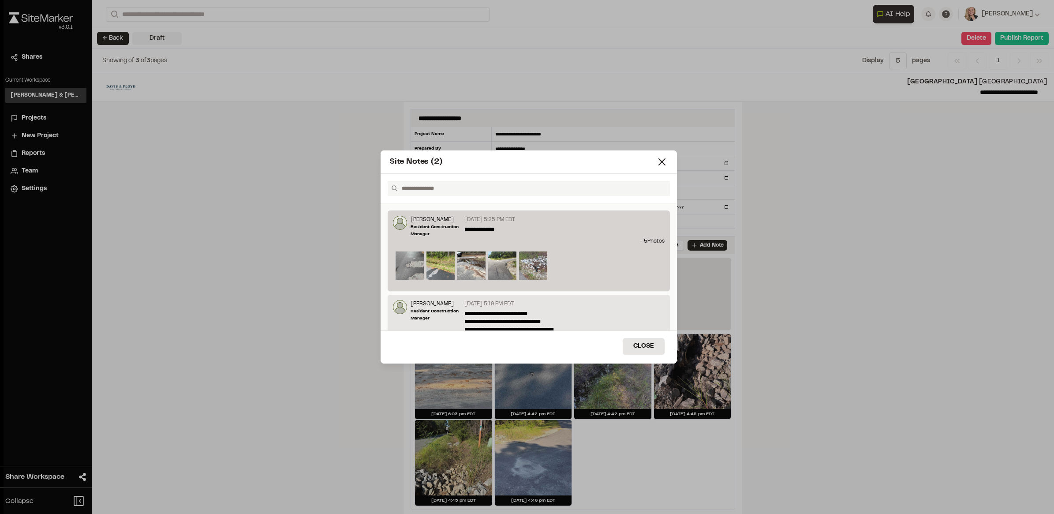
click at [595, 265] on div at bounding box center [529, 266] width 266 height 31
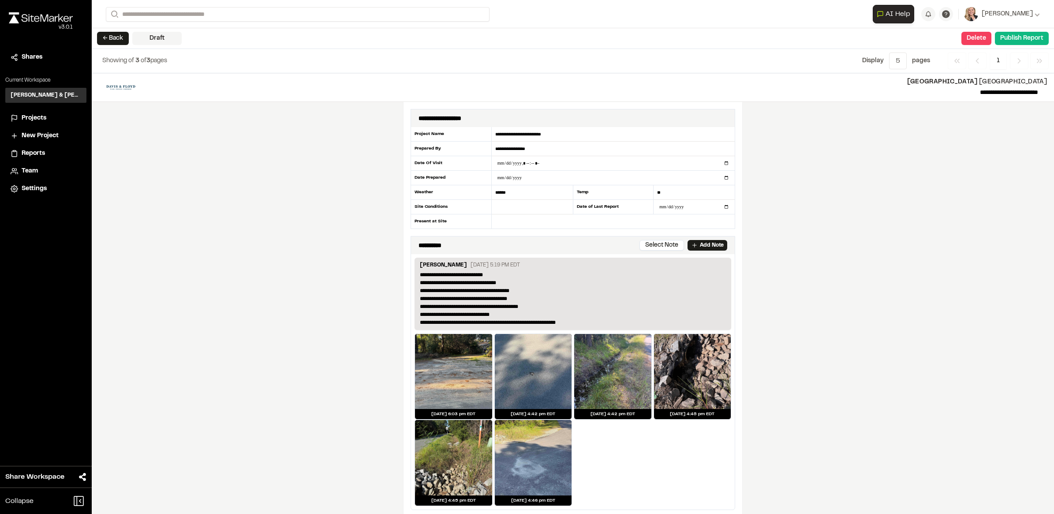
click at [595, 265] on div "Load More" at bounding box center [529, 274] width 282 height 28
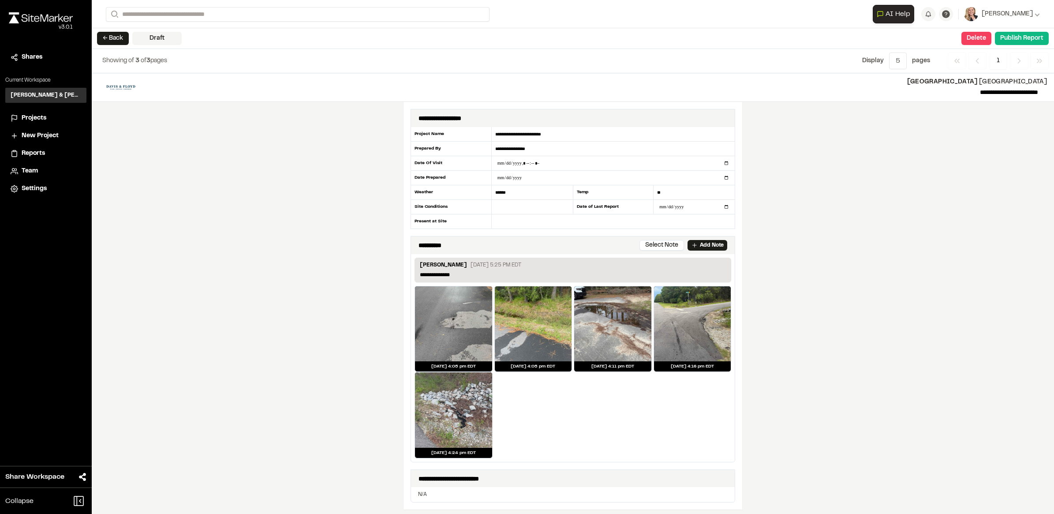
click at [884, 254] on div "**********" at bounding box center [573, 293] width 962 height 441
click at [651, 248] on button "Select Note" at bounding box center [662, 245] width 45 height 11
click at [833, 258] on div "Site Notes (2) Load More Close" at bounding box center [529, 264] width 1051 height 514
click at [821, 399] on div "**********" at bounding box center [573, 293] width 962 height 441
click at [619, 404] on div "Jul 10, 2025 at 4:24 pm EDT" at bounding box center [573, 415] width 317 height 86
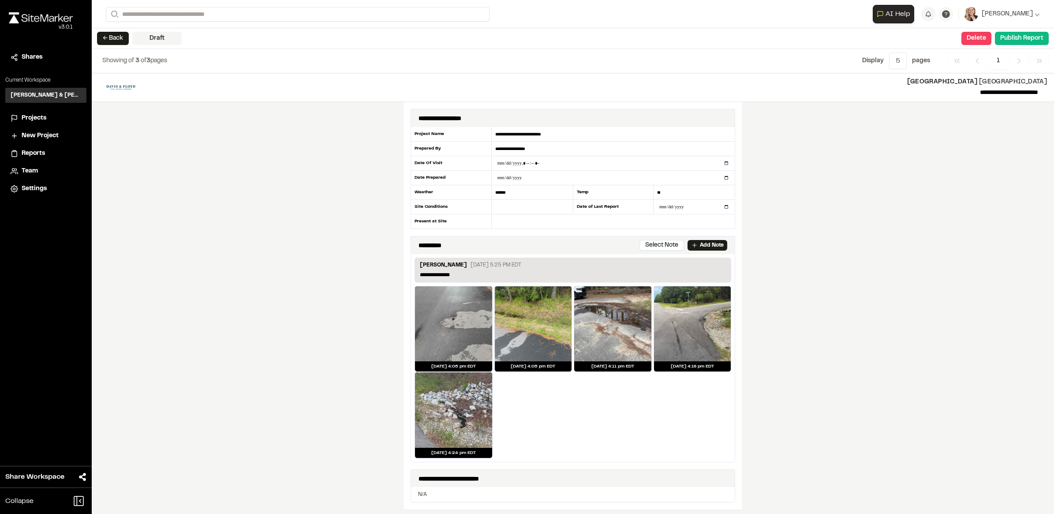
click at [803, 376] on div "**********" at bounding box center [573, 293] width 962 height 441
click at [978, 35] on button "Delete" at bounding box center [977, 38] width 30 height 13
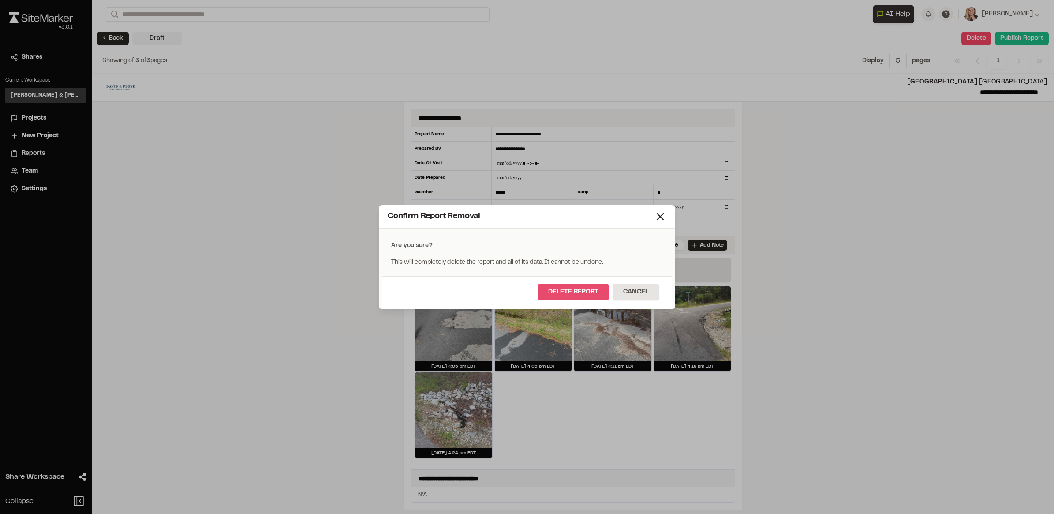
click at [578, 296] on button "Delete Report" at bounding box center [573, 292] width 71 height 17
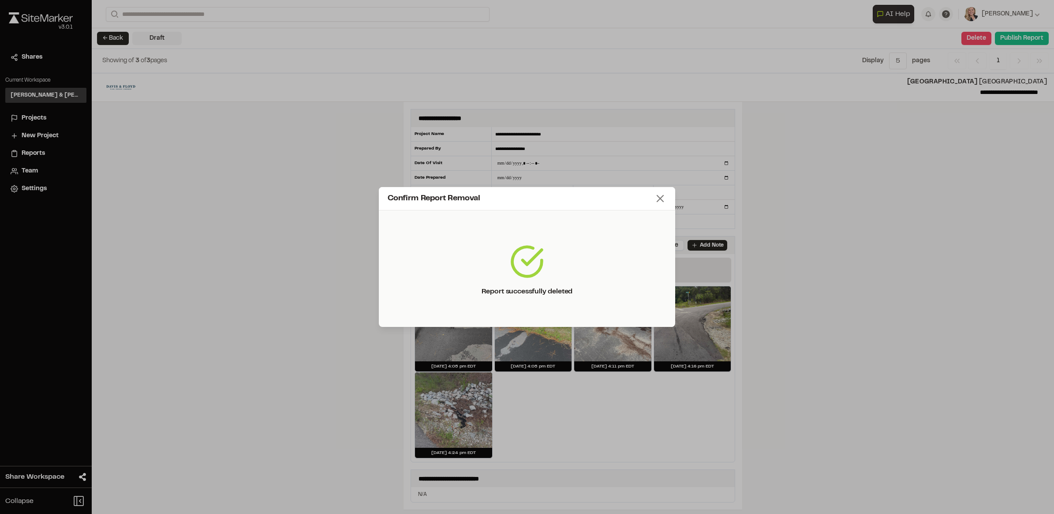
click at [659, 203] on icon at bounding box center [660, 198] width 12 height 12
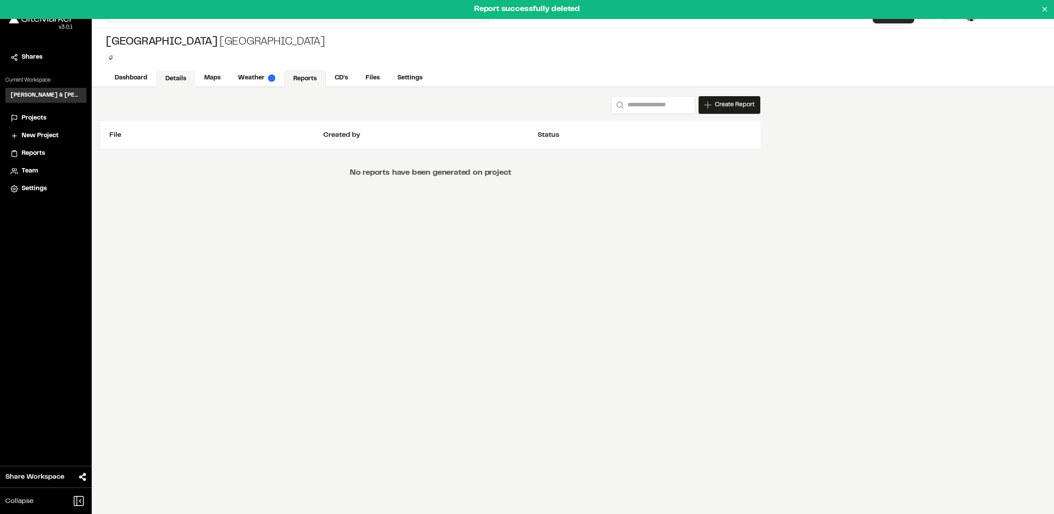
click at [173, 82] on link "Details" at bounding box center [175, 79] width 39 height 17
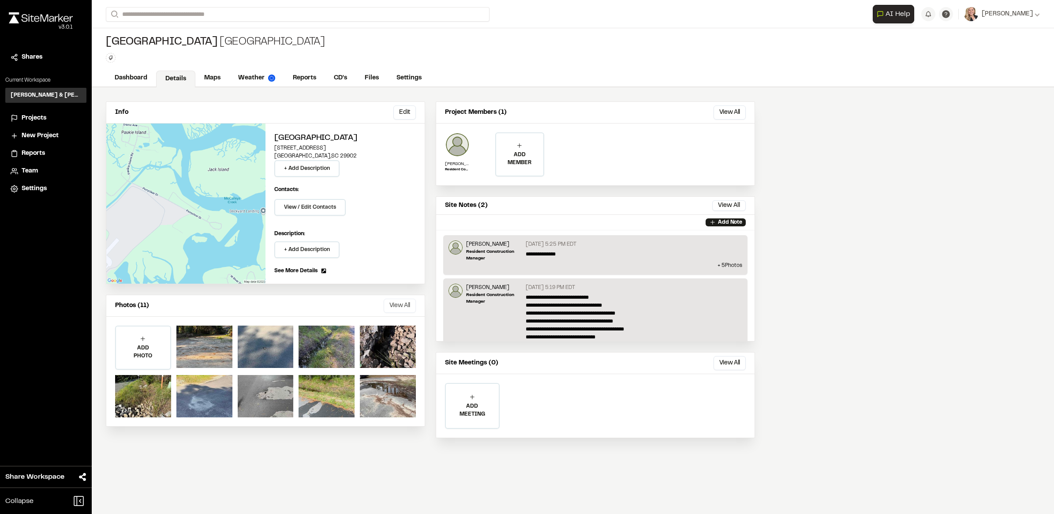
click at [393, 303] on button "View All" at bounding box center [400, 306] width 32 height 14
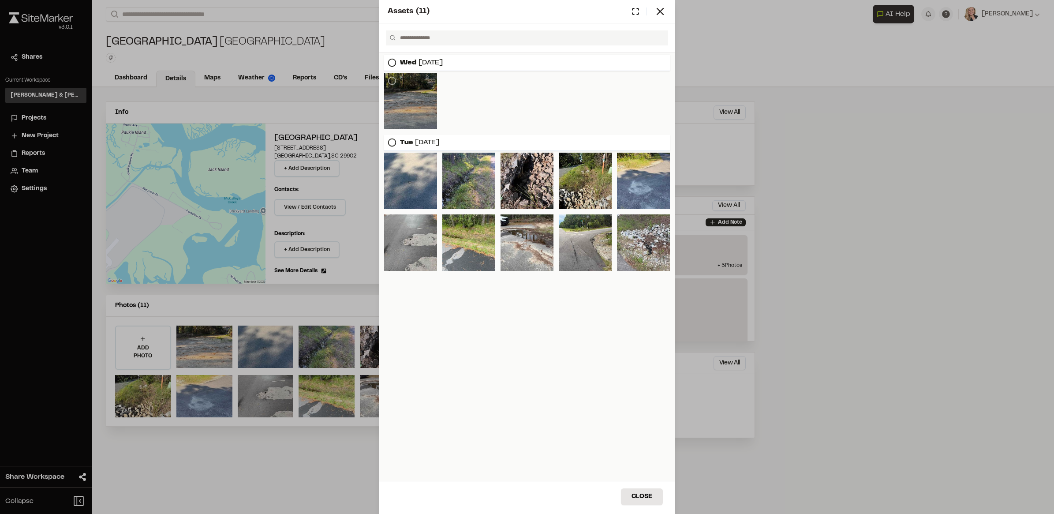
click at [414, 113] on div at bounding box center [410, 101] width 53 height 56
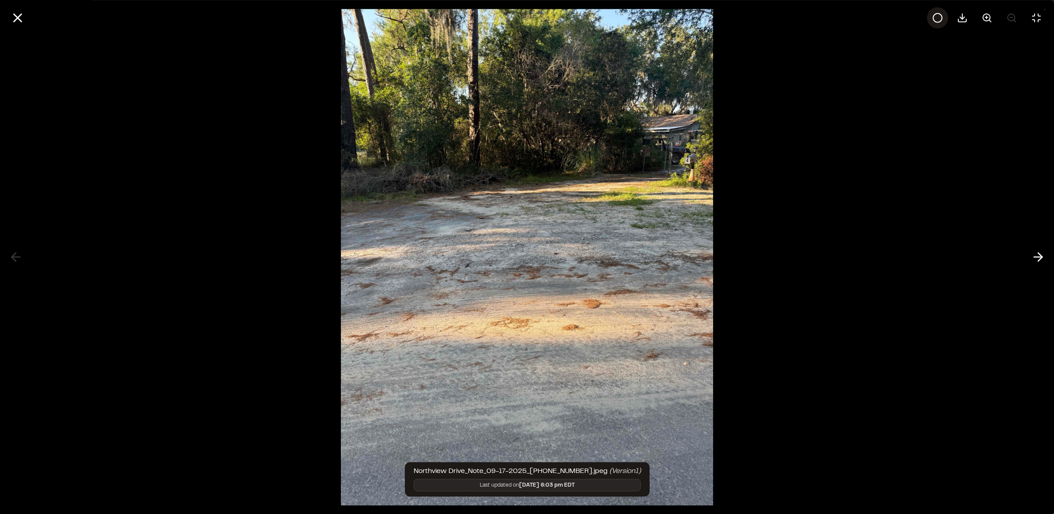
click at [939, 16] on icon at bounding box center [937, 17] width 11 height 11
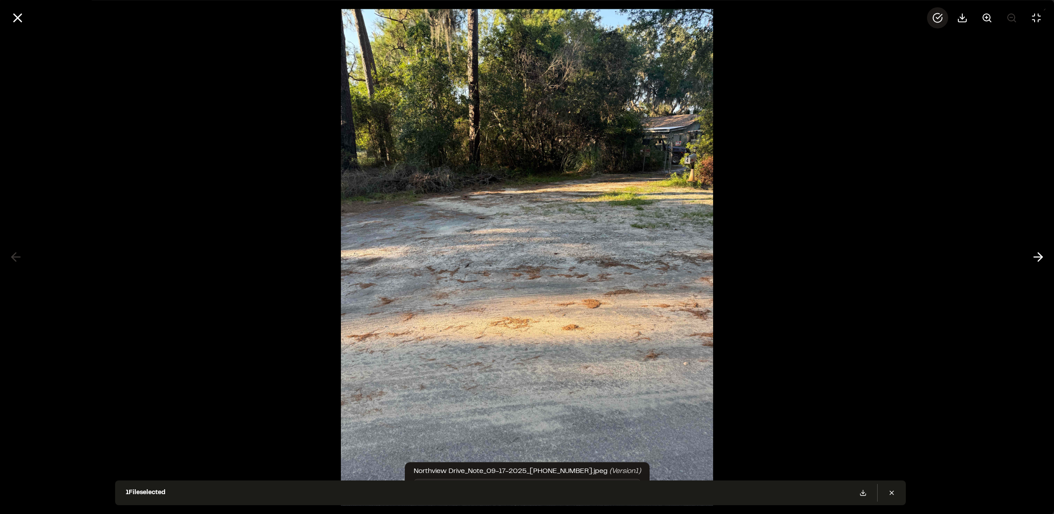
click at [877, 131] on div at bounding box center [527, 257] width 1054 height 514
click at [21, 18] on icon at bounding box center [17, 17] width 15 height 15
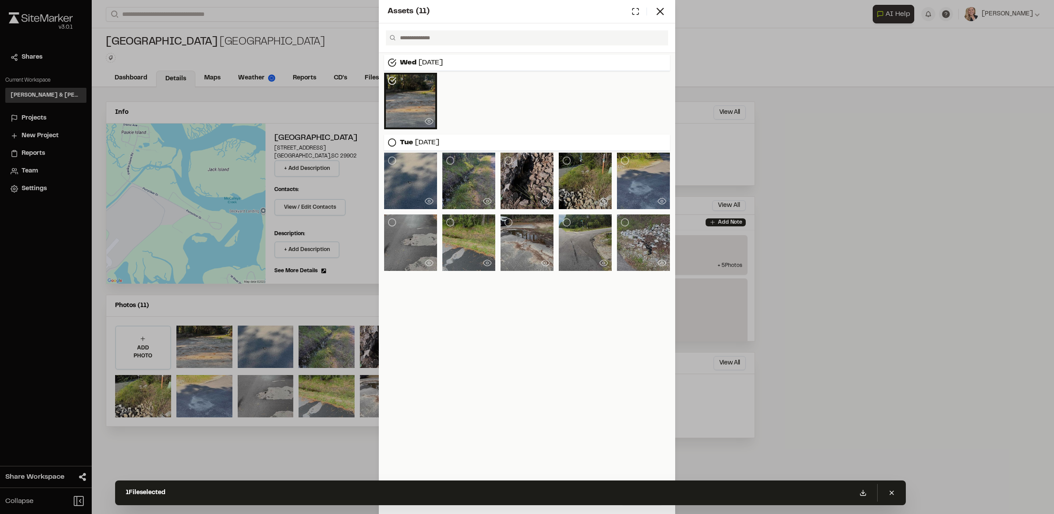
click at [431, 329] on div "Wed Sep 17, 2025 Tue Sep 16, 2025" at bounding box center [527, 310] width 296 height 514
click at [534, 100] on div at bounding box center [527, 101] width 286 height 56
click at [659, 10] on line at bounding box center [660, 11] width 6 height 6
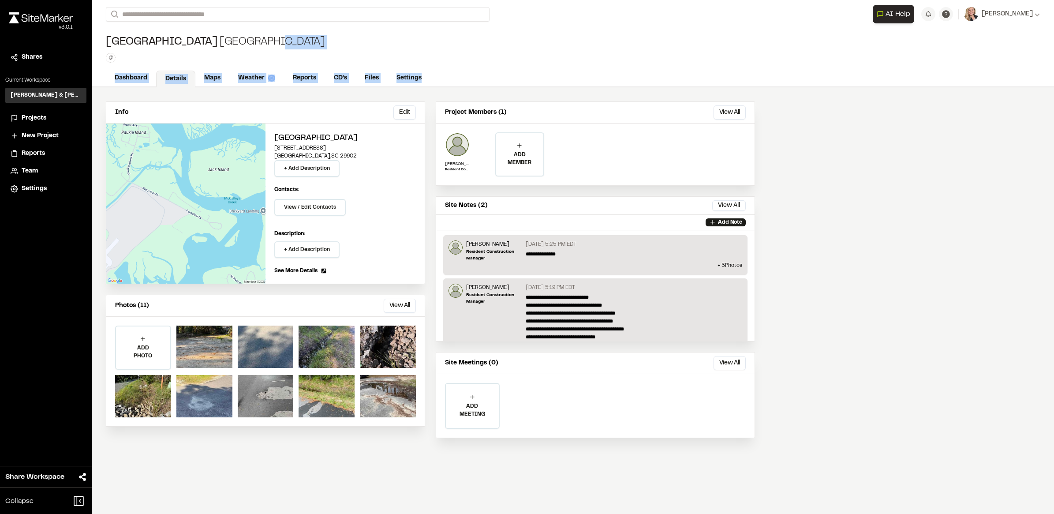
drag, startPoint x: 803, startPoint y: 67, endPoint x: 806, endPoint y: 71, distance: 5.0
click at [806, 71] on div "Northview Drive Northview Type Enter or comma to add tag. Dashboard Details Map…" at bounding box center [573, 57] width 962 height 59
drag, startPoint x: 806, startPoint y: 71, endPoint x: 901, endPoint y: 158, distance: 128.9
click at [901, 158] on div "Info Edit Edit Northview 2712 Bull Street Beaufort , SC 29902 + Add Description…" at bounding box center [573, 300] width 962 height 427
